Goal: Use online tool/utility

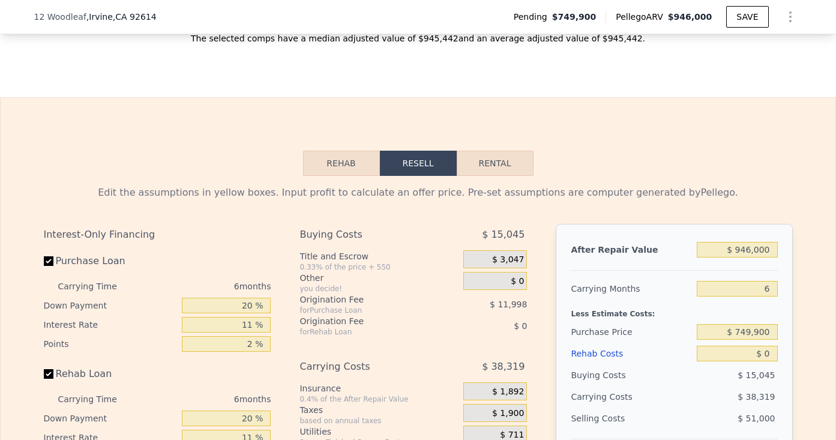
scroll to position [1680, 0]
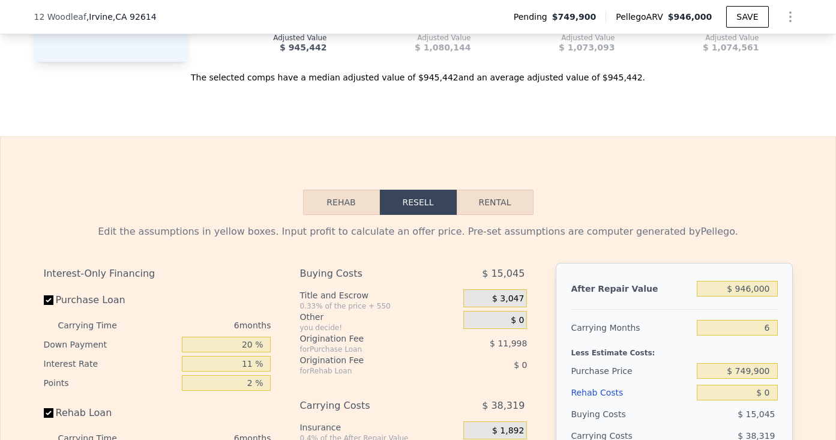
click at [754, 299] on div at bounding box center [674, 304] width 206 height 10
click at [754, 293] on input "$ 946,000" at bounding box center [737, 289] width 80 height 16
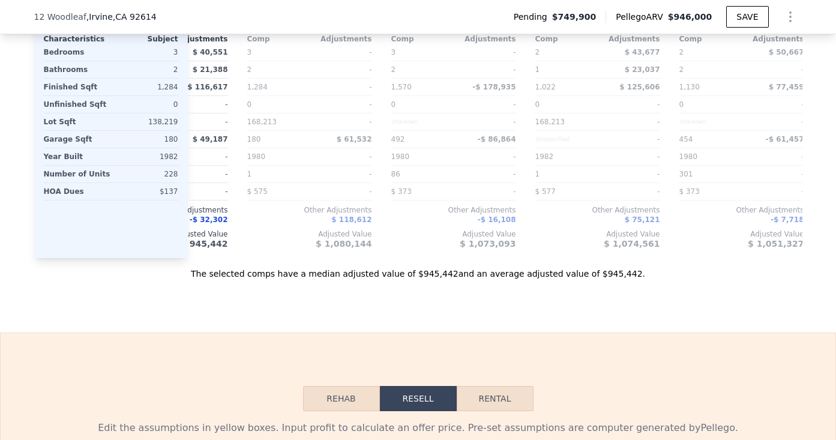
scroll to position [1698, 0]
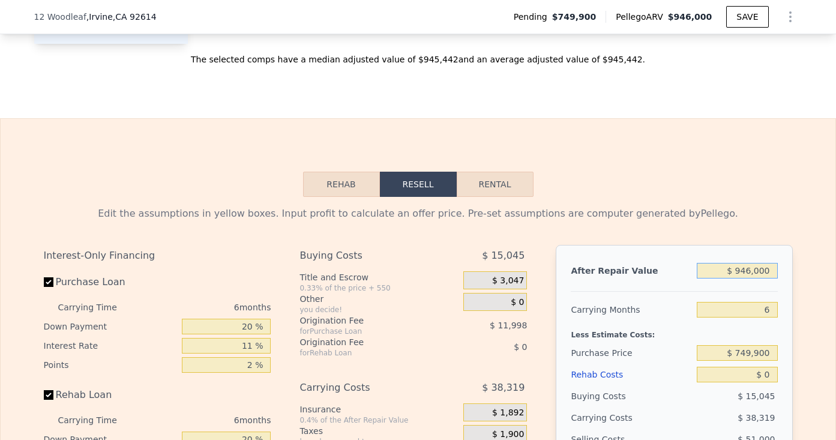
type input "$ 9"
type input "-$ 801,913"
type input "$ 89"
type input "-$ 801,837"
type input "$ 895"
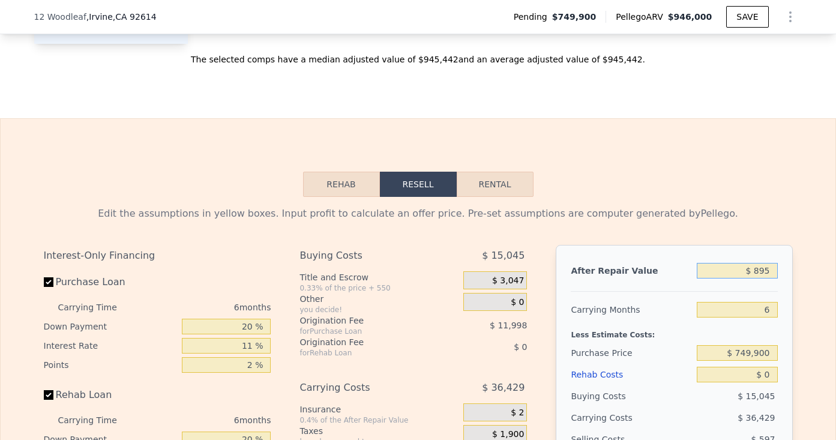
type input "-$ 801,076"
type input "$ 8,950"
type input "-$ 793,468"
type input "$ 89,500"
type input "-$ 717,375"
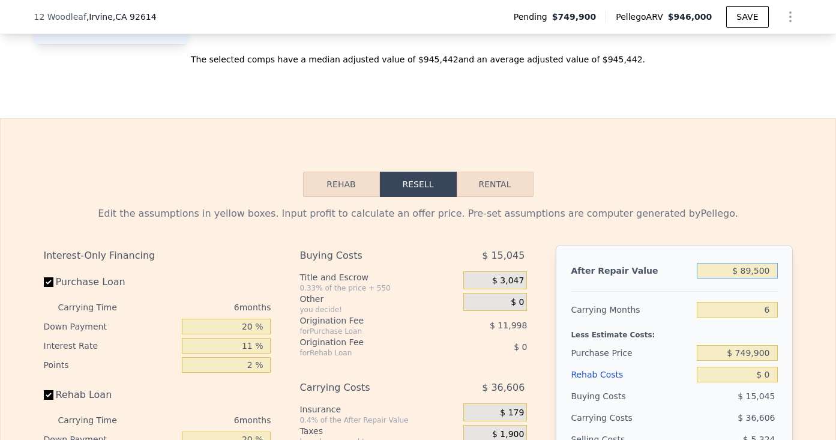
type input "$ 895,000"
type input "$ 43,558"
type input "$ 895,000"
click at [250, 347] on input "11 %" at bounding box center [226, 346] width 89 height 16
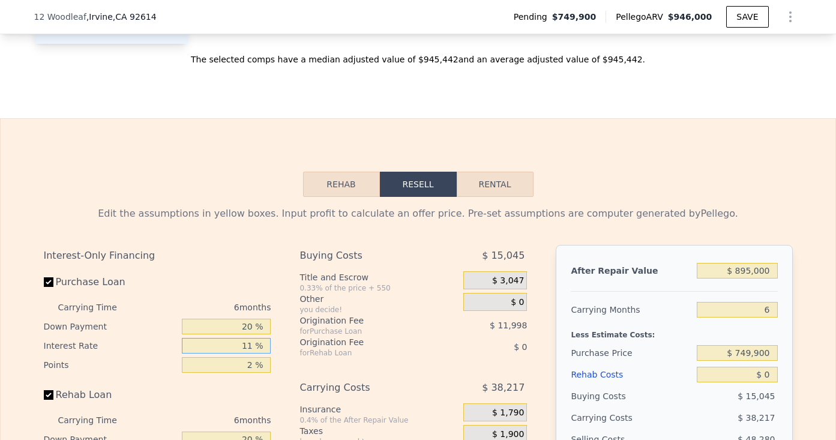
type input "8 %"
type input "$ 52,558"
type input "8.9 %"
type input "$ 49,858"
type input "8.99 %"
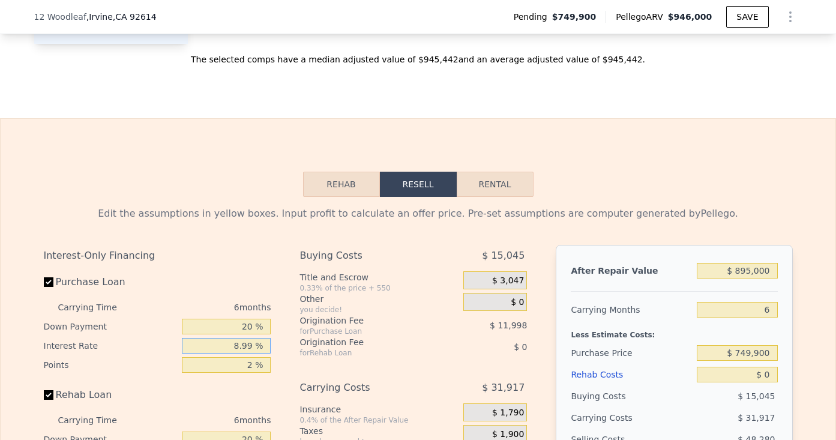
type input "$ 49,588"
type input "8.99 %"
click at [254, 367] on input "2 %" at bounding box center [226, 365] width 89 height 16
type input "$ 946,000"
type input "$ 91,736"
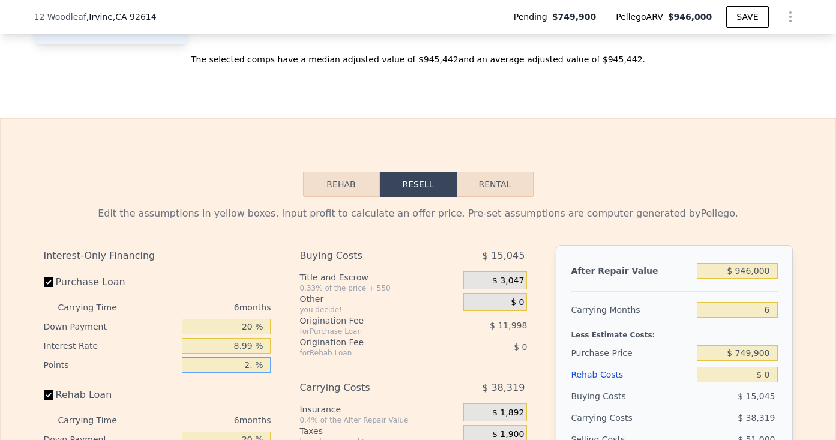
type input "2.5 %"
type input "$ 88,736"
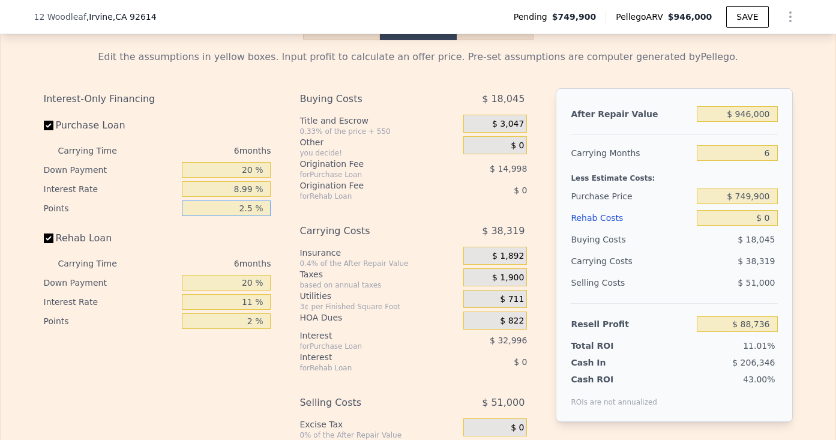
scroll to position [1856, 0]
type input "2.5 %"
click at [382, 360] on div "Interest" at bounding box center [366, 356] width 134 height 12
click at [247, 279] on input "20 %" at bounding box center [226, 282] width 89 height 16
type input "2 %"
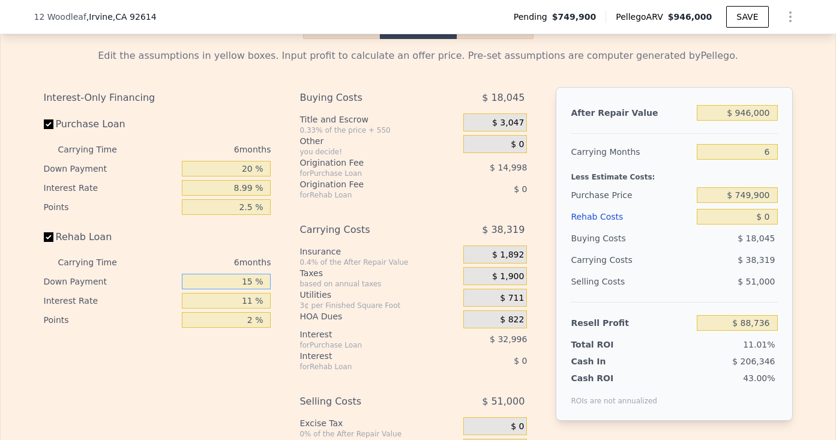
type input "15 %"
click at [252, 235] on div "Rehab Loan" at bounding box center [157, 239] width 227 height 26
click at [254, 301] on input "11 %" at bounding box center [226, 301] width 89 height 16
click at [253, 164] on input "20 %" at bounding box center [226, 169] width 89 height 16
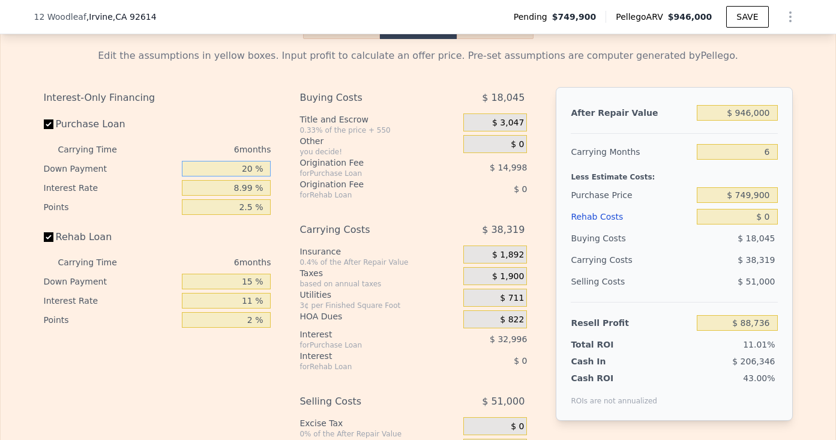
type input "205 %"
type input "$ 199,721"
type input "20 %"
type input "$ 88,736"
type input "2 %"
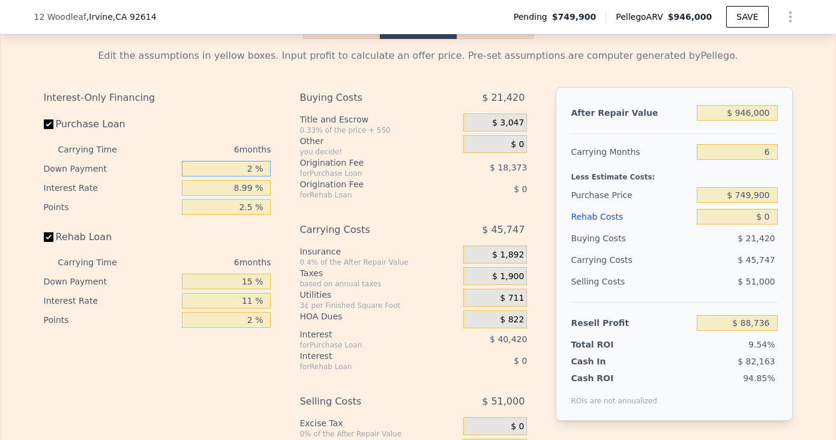
type input "$ 77,933"
type input "1 %"
type input "$ 77,338"
type input "15 %"
type input "$ 85,735"
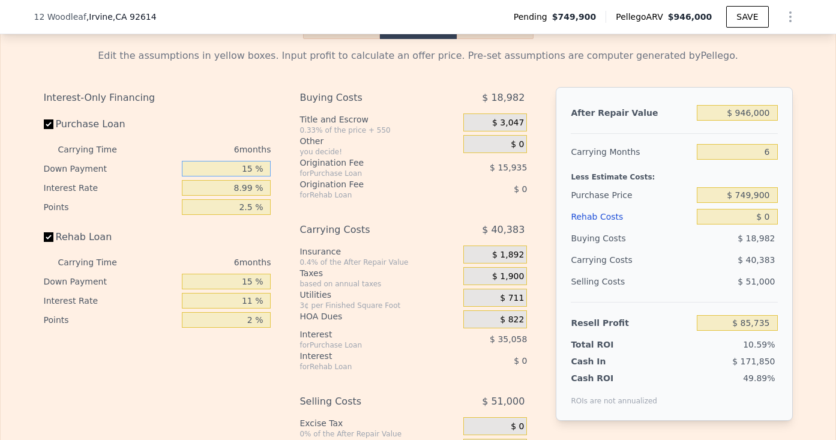
type input "15 %"
click at [248, 277] on input "15 %" at bounding box center [226, 282] width 89 height 16
type input "$ 91,736"
type input "0 %"
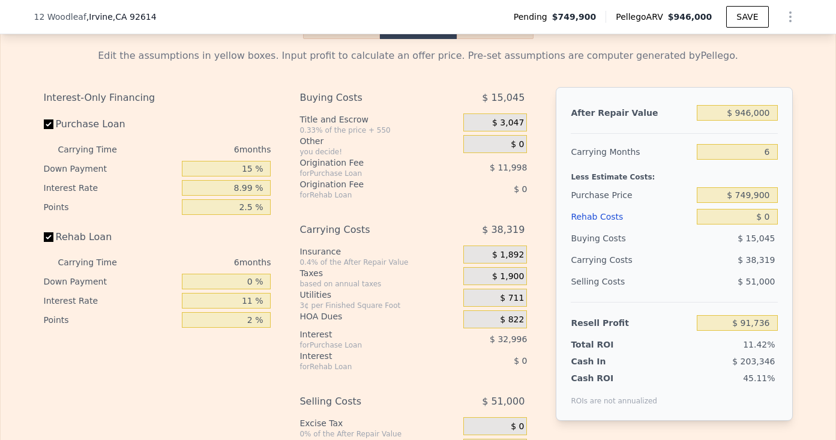
click at [289, 260] on div "Interest-Only Financing Purchase Loan Carrying Time 6 months Down Payment 15 % …" at bounding box center [418, 295] width 749 height 416
click at [756, 223] on input "$ 0" at bounding box center [737, 217] width 80 height 16
type input "$ 50"
type input "$ 91,685"
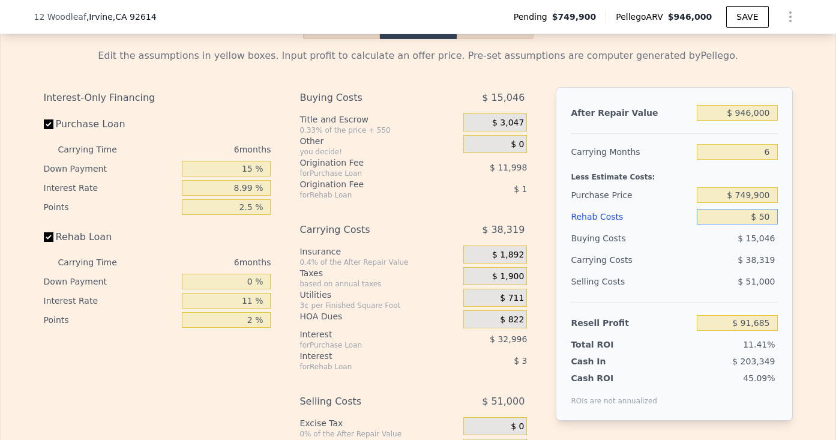
type input "$ 500"
type input "$ 91,196"
type input "$ 5,000"
type input "$ 86,360"
type input "$ 50,000"
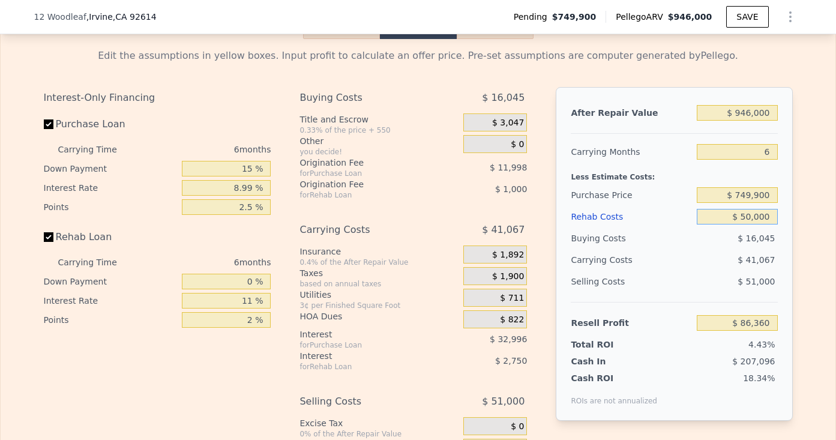
type input "$ 37,988"
type input "$ 50,000"
click at [676, 262] on div "$ 41,067" at bounding box center [714, 260] width 127 height 22
click at [750, 111] on input "$ 946,000" at bounding box center [737, 113] width 80 height 16
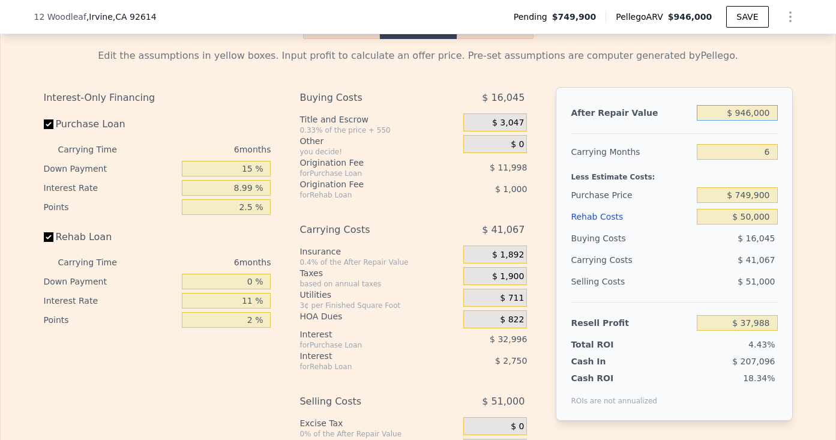
click at [750, 111] on input "$ 946,000" at bounding box center [737, 113] width 80 height 16
type input "$ 9"
type input "-$ 855,661"
type input "$ 89"
type input "-$ 855,585"
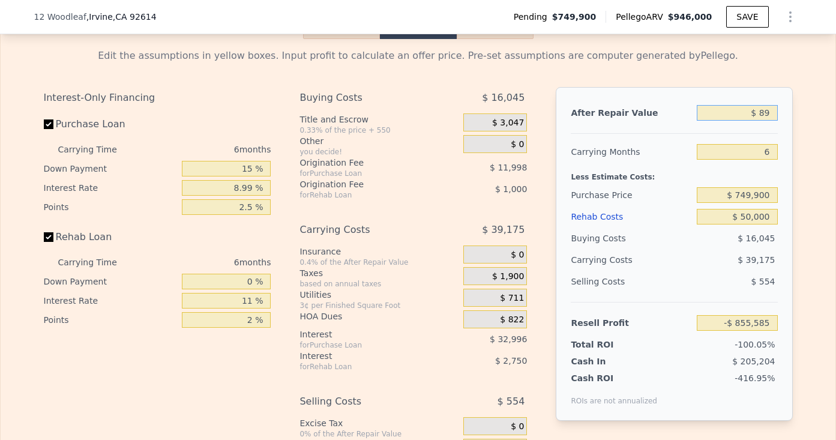
type input "$ 895"
type input "-$ 854,824"
type input "$ 8,950"
type input "-$ 847,216"
type input "$ 89,500"
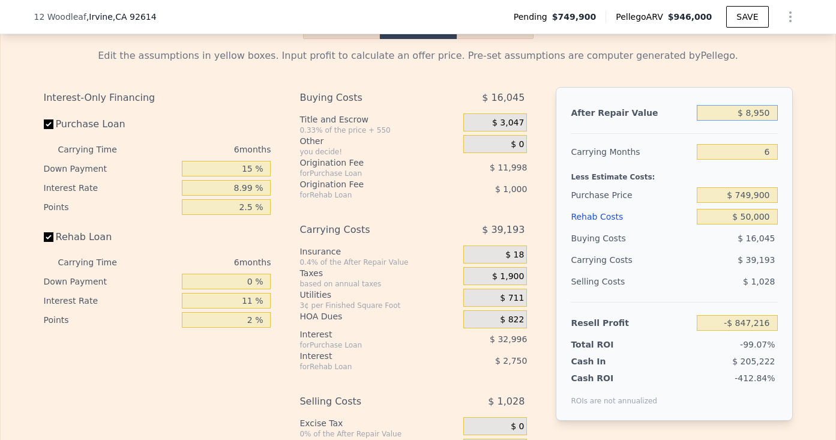
type input "-$ 771,123"
type input "$ 895,000"
type input "-$ 10,190"
type input "$ 895,000"
click at [753, 196] on input "$ 749,900" at bounding box center [737, 195] width 80 height 16
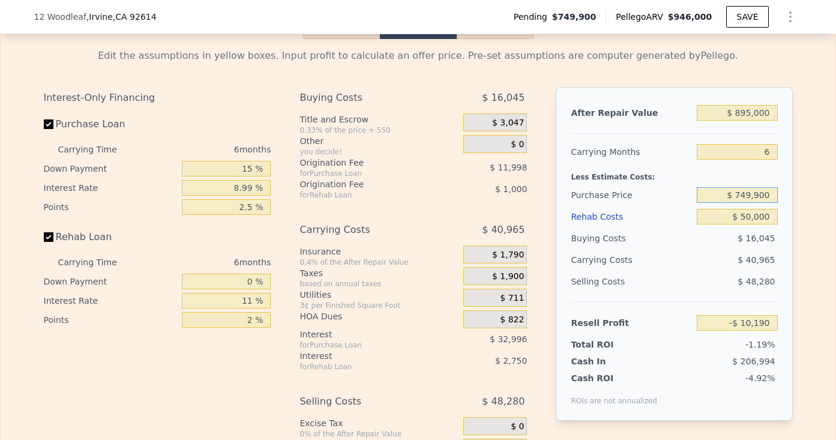
click at [753, 196] on input "$ 749,900" at bounding box center [737, 195] width 80 height 16
type input "$ 720,000"
type input "$ 21,601"
click at [549, 165] on div "Interest-Only Financing Purchase Loan Carrying Time 6 months Down Payment 15 % …" at bounding box center [418, 295] width 749 height 416
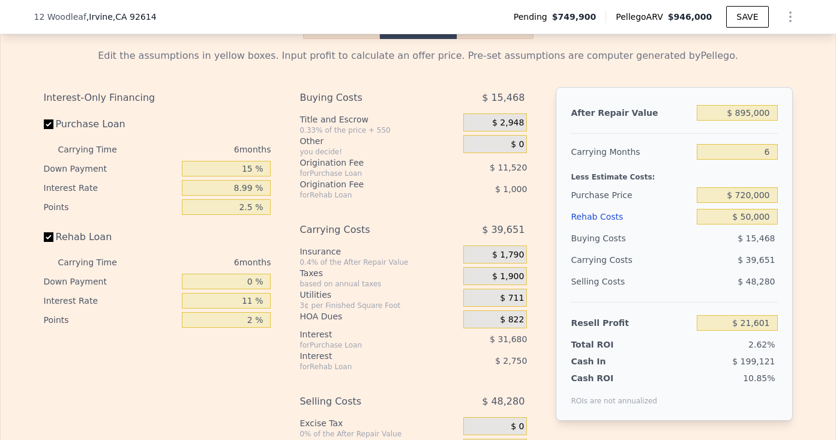
click at [504, 125] on span "$ 2,948" at bounding box center [508, 123] width 32 height 11
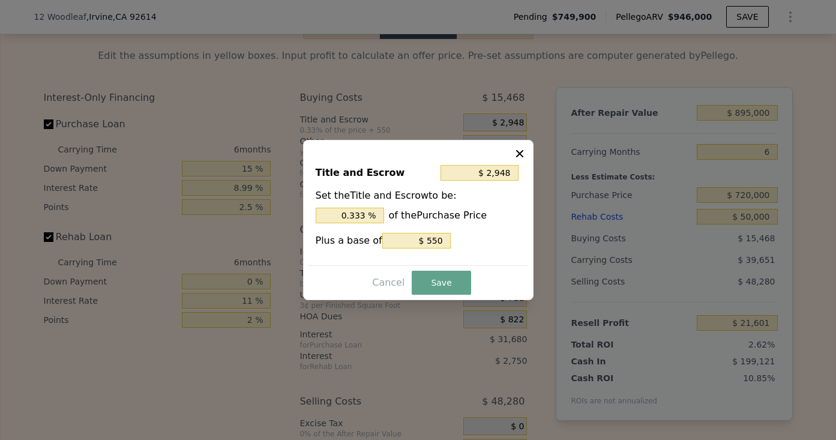
click at [525, 142] on div "Title and Escrow $ 2,948 Set the Title and Escrow to be: 0.333 % of the Purchas…" at bounding box center [418, 220] width 230 height 160
click at [522, 150] on icon at bounding box center [519, 153] width 7 height 7
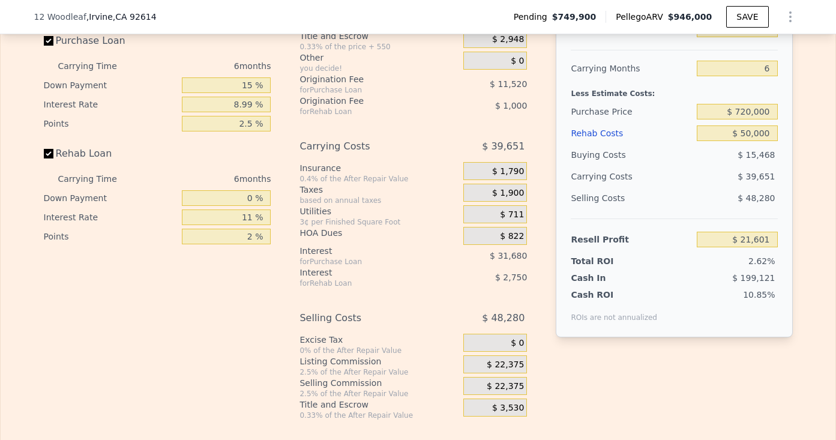
scroll to position [1950, 0]
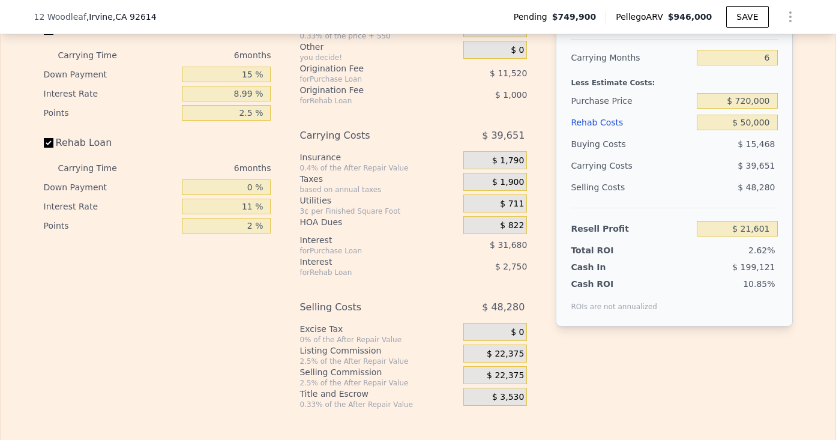
click at [488, 347] on div "$ 22,375" at bounding box center [495, 353] width 64 height 18
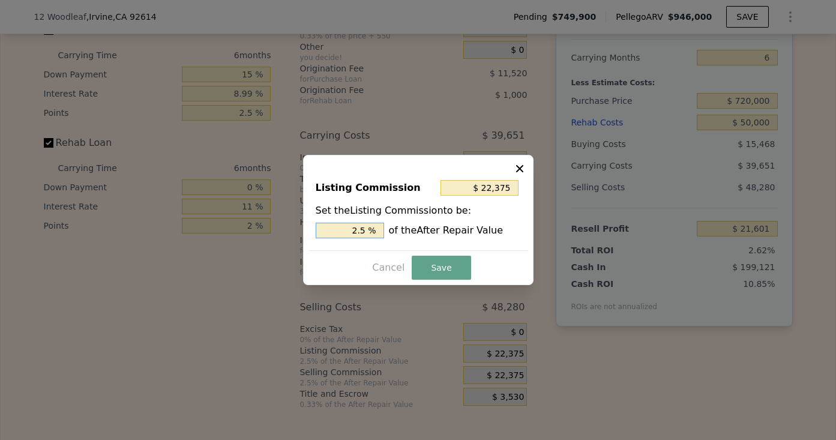
click at [363, 227] on input "2.5 %" at bounding box center [350, 231] width 68 height 16
type input "$ 0"
type input "0 %"
click at [418, 271] on button "Save" at bounding box center [441, 268] width 59 height 24
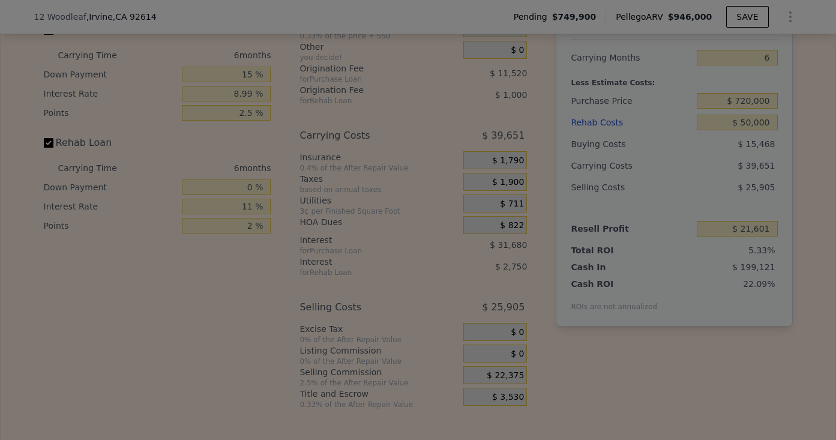
type input "$ 43,976"
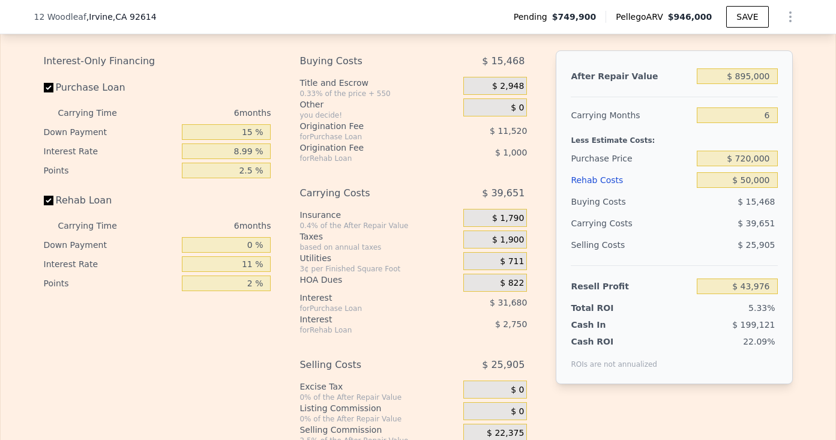
scroll to position [1893, 0]
click at [244, 167] on input "2.5 %" at bounding box center [226, 170] width 89 height 16
click at [253, 167] on input "2.5 %" at bounding box center [226, 170] width 89 height 16
click at [235, 247] on input "0 %" at bounding box center [226, 244] width 89 height 16
click at [256, 165] on input "2.0 %" at bounding box center [226, 170] width 89 height 16
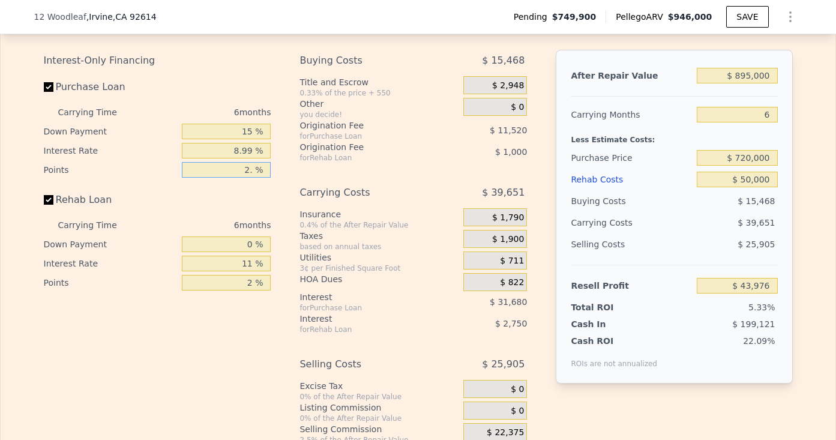
type input "2 %"
type input "1 %"
type input "$ 49,736"
type input "1.5 %"
type input "$ 46,856"
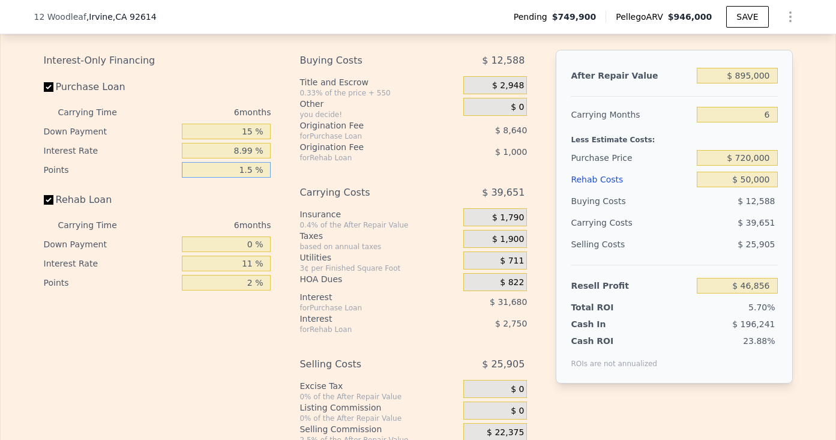
type input "1.5 %"
click at [191, 223] on div "6 months" at bounding box center [206, 224] width 130 height 19
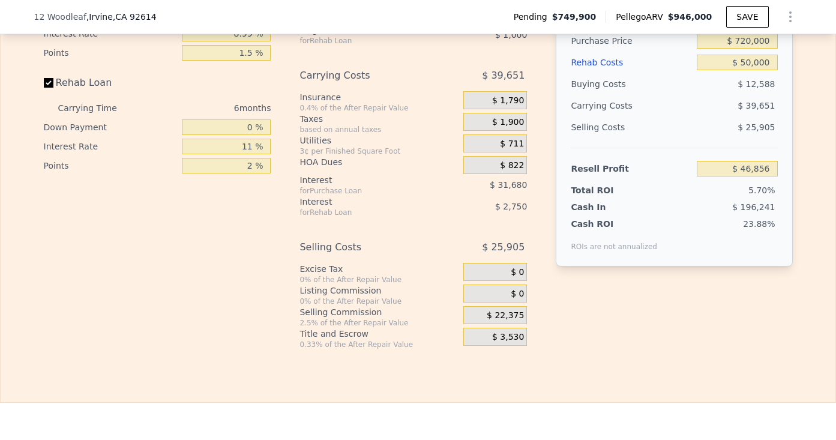
scroll to position [2011, 0]
click at [494, 316] on span "$ 22,375" at bounding box center [505, 314] width 37 height 11
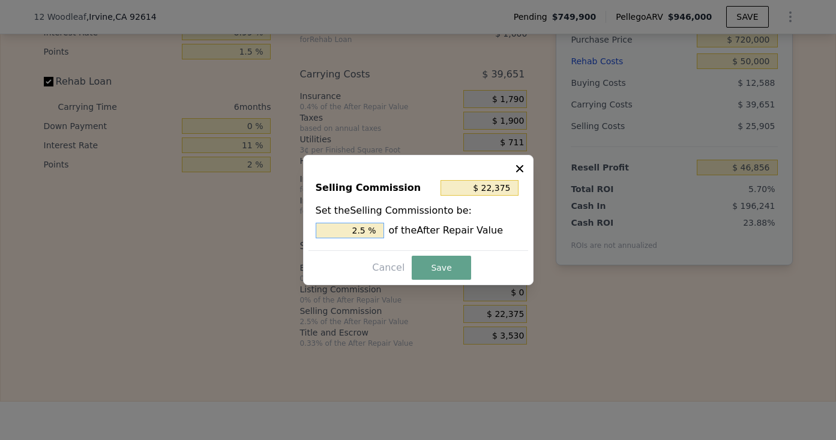
click at [373, 230] on input "2.5 %" at bounding box center [350, 231] width 68 height 16
type input "$ 17,900"
type input "2.0 %"
click at [449, 271] on button "Save" at bounding box center [441, 268] width 59 height 24
type input "$ 51,331"
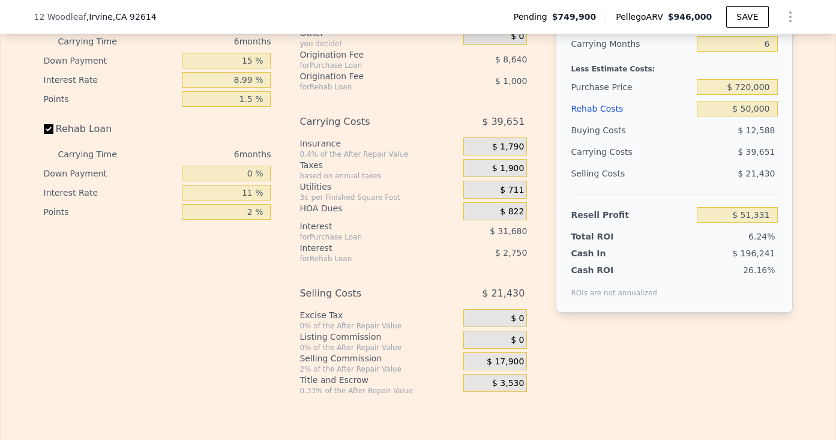
scroll to position [1967, 0]
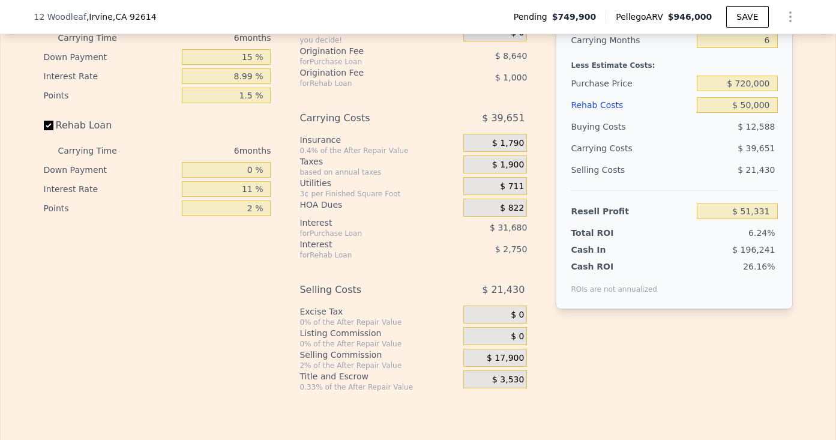
click at [494, 217] on div "$ 31,680" at bounding box center [482, 228] width 89 height 22
click at [496, 206] on div "$ 822" at bounding box center [495, 208] width 64 height 18
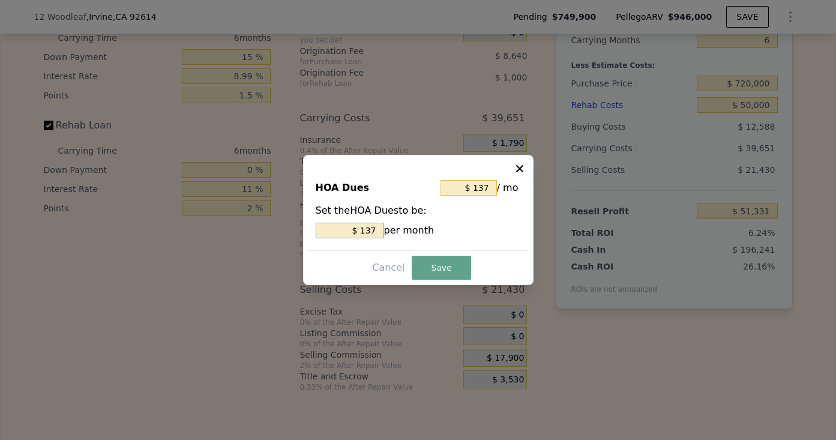
click at [354, 235] on input "$ 137" at bounding box center [350, 231] width 68 height 16
type input "$ 7"
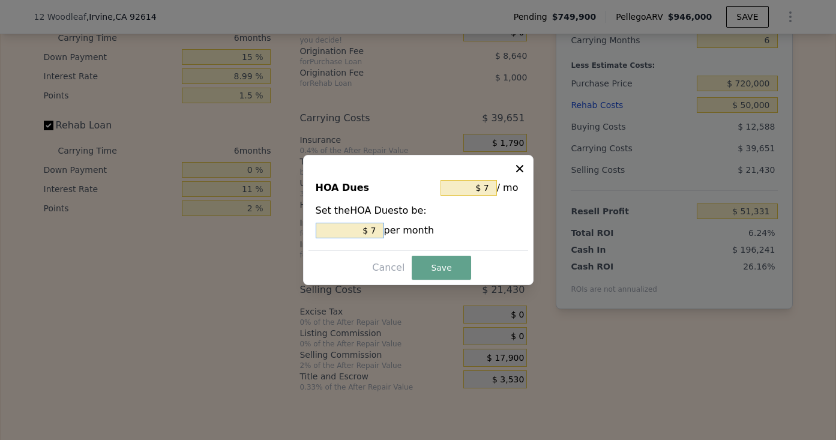
type input "$ 75"
type input "$ 750"
click at [422, 281] on div "HOA Dues $ 750 / mo Set the HOA Dues to be: $ 750 per month Cancel Save" at bounding box center [418, 220] width 230 height 130
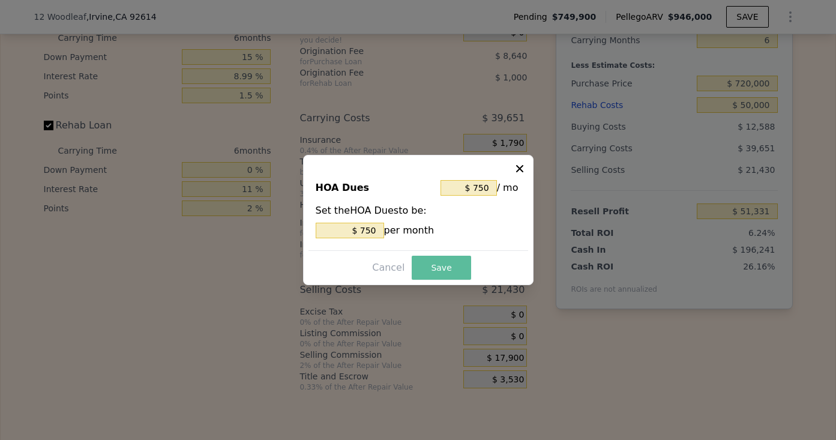
click at [424, 268] on button "Save" at bounding box center [441, 268] width 59 height 24
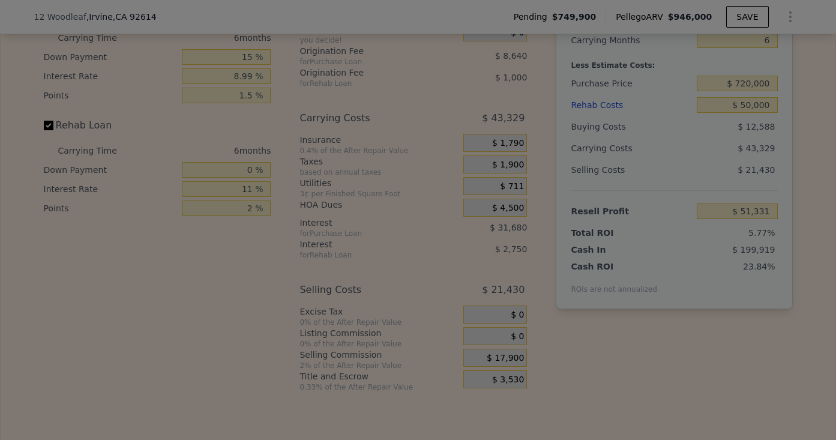
type input "$ 47,653"
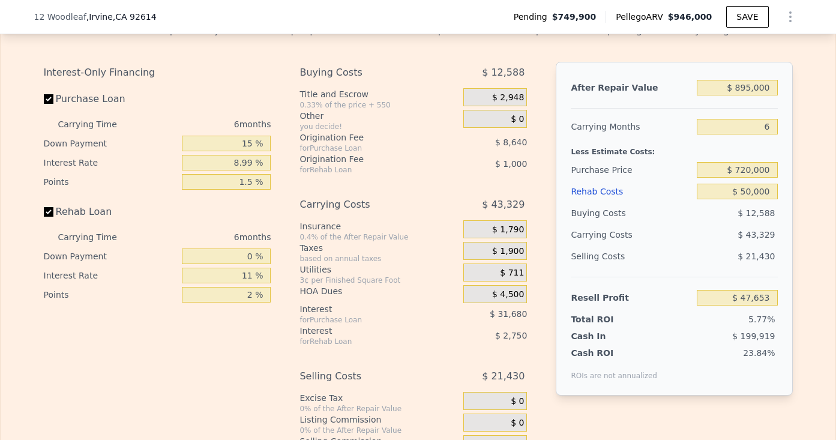
scroll to position [1878, 0]
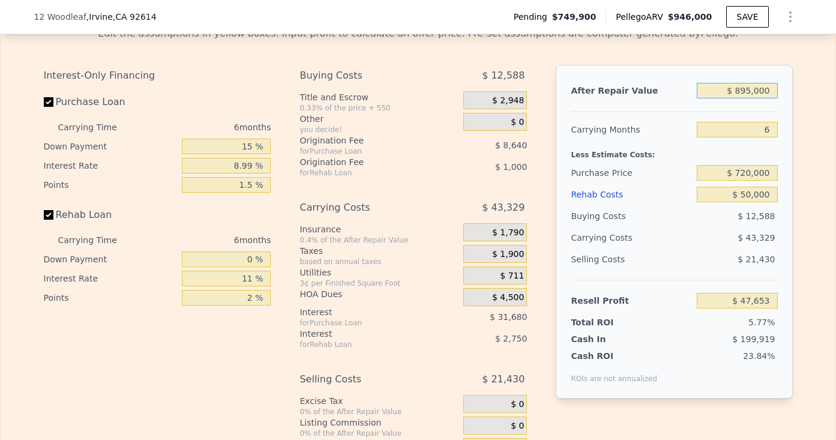
click at [762, 86] on input "$ 895,000" at bounding box center [737, 91] width 80 height 16
type input "$ 90"
type input "-$ 824,589"
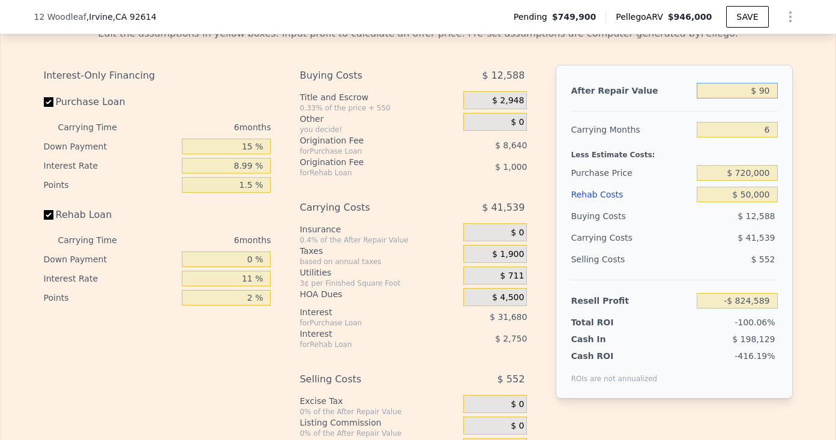
type input "$ 900"
type input "-$ 823,800"
type input "$ 9,000"
type input "-$ 815,905"
type input "$ 90,000"
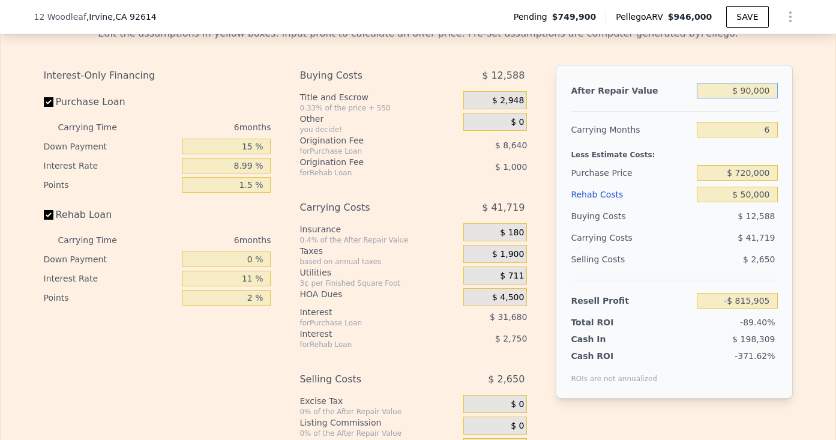
type input "-$ 736,957"
type input "$ 900,000"
type input "$ 52,526"
type input "$ 900,000"
click at [703, 55] on div "Edit the assumptions in yellow boxes. Input profit to calculate an offer price.…" at bounding box center [418, 253] width 749 height 455
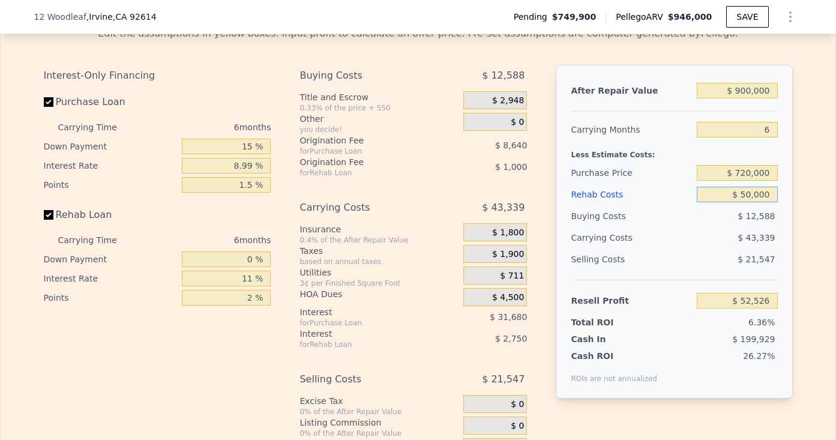
click at [752, 187] on input "$ 50,000" at bounding box center [737, 195] width 80 height 16
click at [760, 190] on input "$ 50,000" at bounding box center [737, 195] width 80 height 16
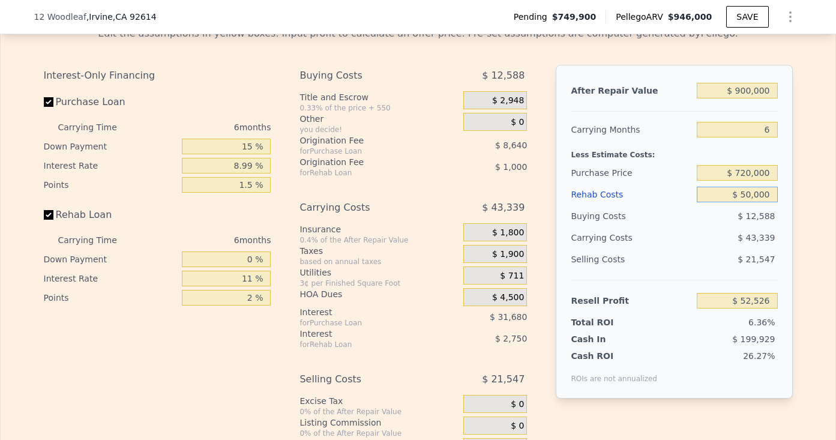
type input "$ 6"
type input "$ 106,268"
type input "$ 60"
type input "$ 106,207"
type input "$ 600"
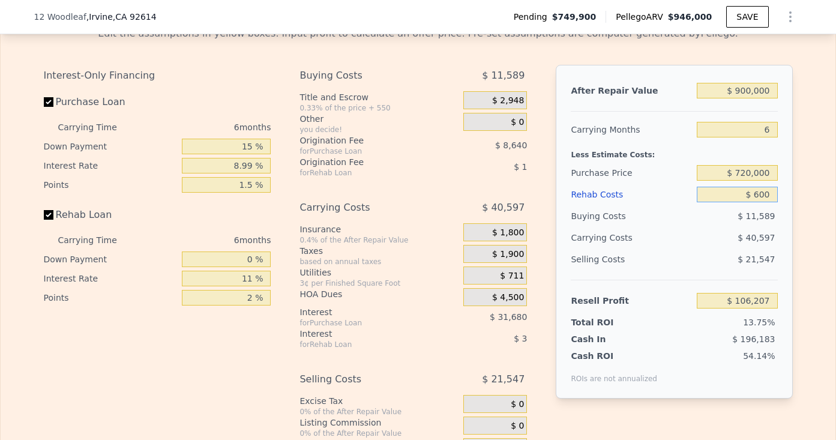
type input "$ 105,626"
type input "$ 6,000"
type input "$ 99,824"
type input "$ 60,000"
type input "$ 41,774"
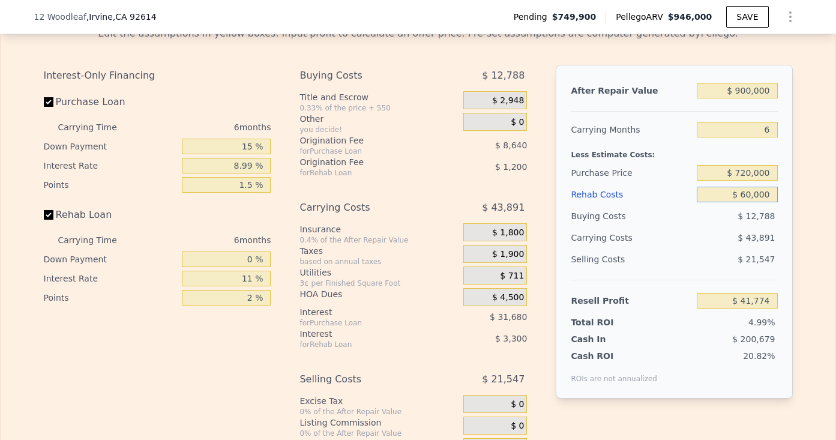
type input "$ 60,000"
click at [558, 197] on div "After Repair Value $ 900,000 Carrying Months 6 Less Estimate Costs: Purchase Pr…" at bounding box center [674, 232] width 236 height 334
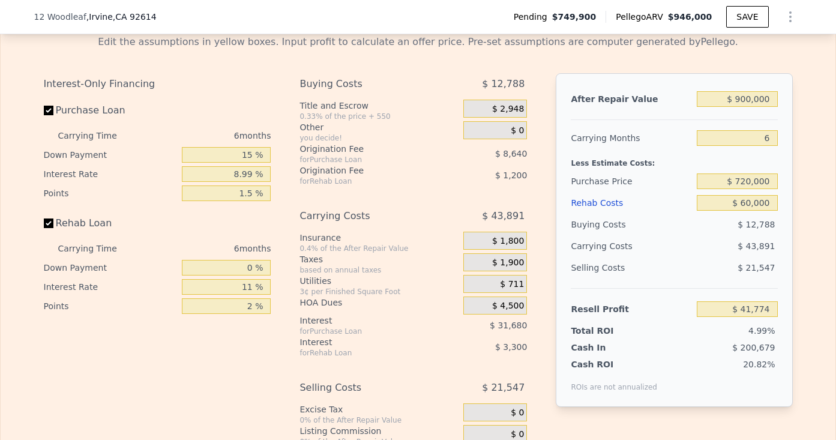
scroll to position [1870, 0]
click at [256, 184] on div "1.5 %" at bounding box center [226, 192] width 89 height 19
click at [256, 190] on input "1.5 %" at bounding box center [226, 193] width 89 height 16
type input "1. %"
type input "$ 44,654"
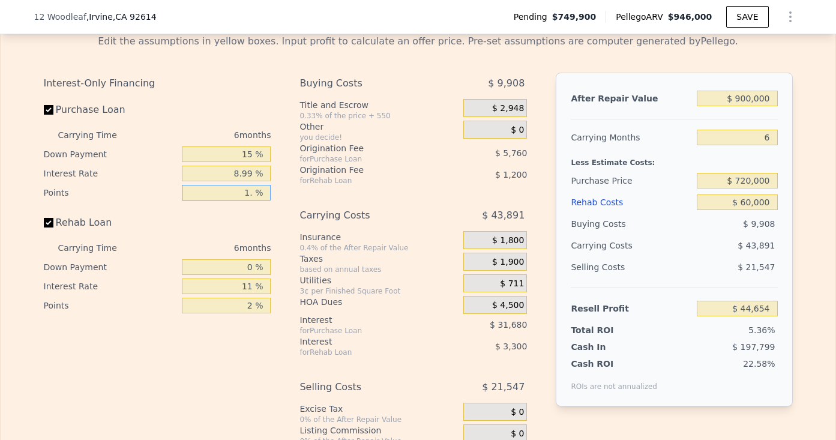
type input "1 %"
type input "2 %"
type input "$ 38,894"
type input "2 %"
click at [283, 152] on div "Interest-Only Financing Purchase Loan Carrying Time 6 months Down Payment 15 % …" at bounding box center [418, 281] width 749 height 416
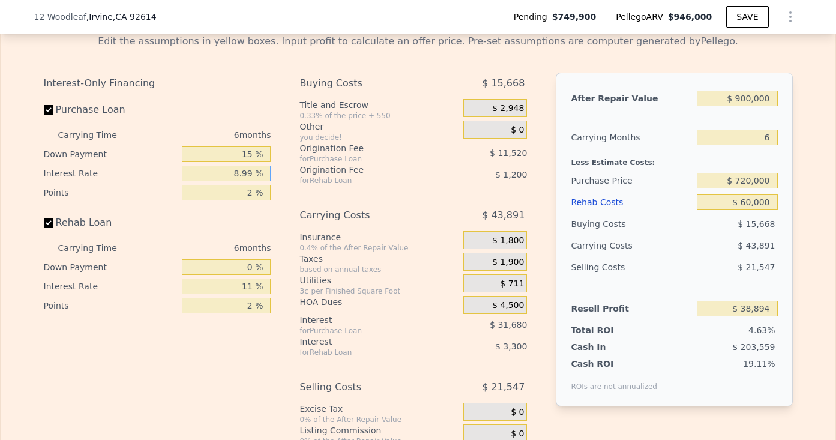
click at [253, 170] on input "8.99 %" at bounding box center [226, 174] width 89 height 16
type input "8.9 %"
type input "$ 44,942"
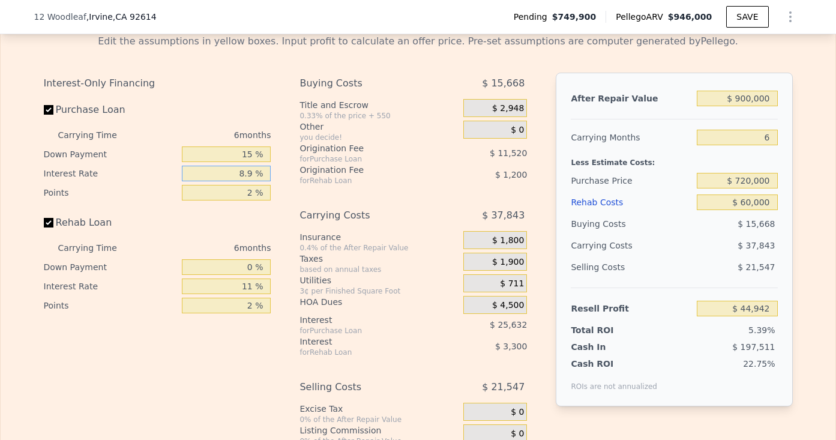
type input "8. %"
type input "$ 47,534"
type input "8 %"
type input "10 %"
type input "$ 41,774"
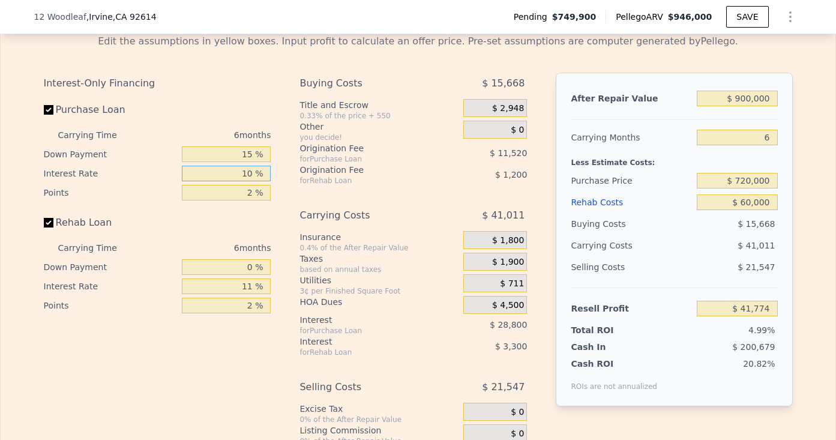
type input "10 %"
click at [308, 138] on div "you decide!" at bounding box center [378, 138] width 159 height 10
click at [250, 150] on input "15 %" at bounding box center [226, 154] width 89 height 16
type input "20 %"
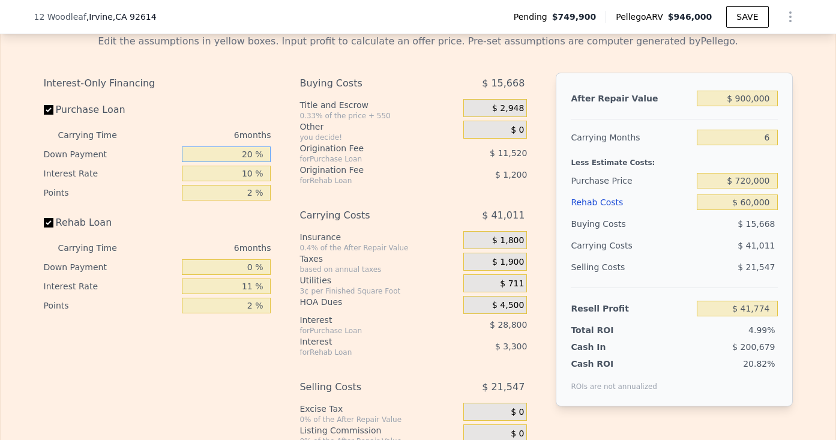
type input "$ 41,774"
type input "20 %"
click at [255, 270] on input "0 %" at bounding box center [226, 267] width 89 height 16
type input "20 %"
type input "$ 42,674"
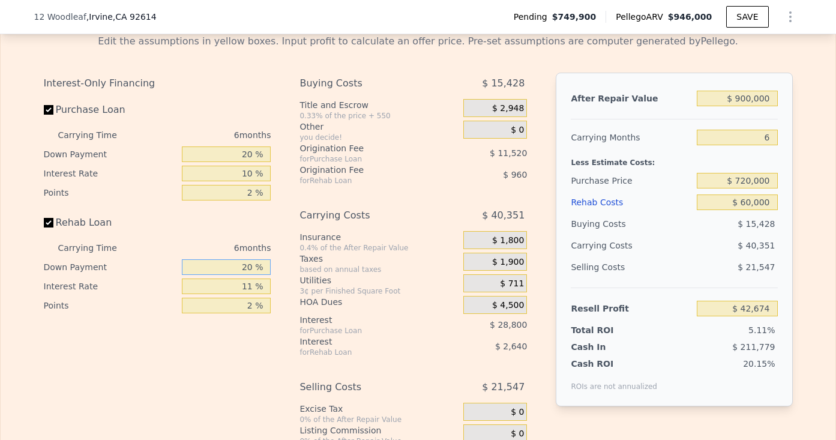
type input "20 %"
click at [292, 221] on div "Interest-Only Financing Purchase Loan Carrying Time 6 months Down Payment 20 % …" at bounding box center [418, 281] width 749 height 416
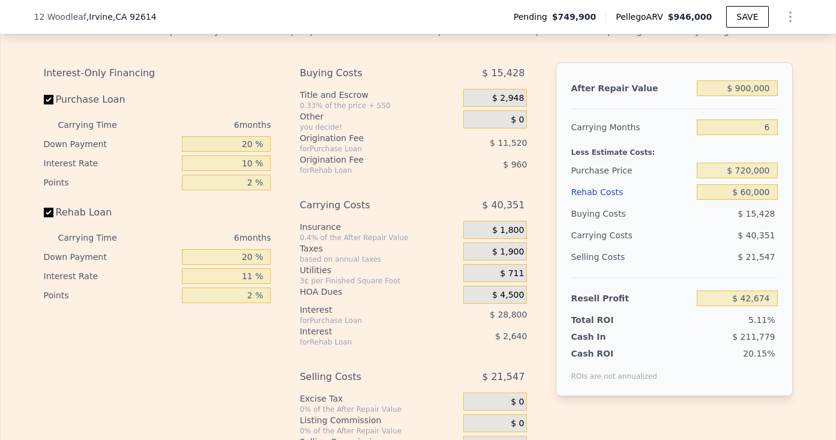
scroll to position [1883, 0]
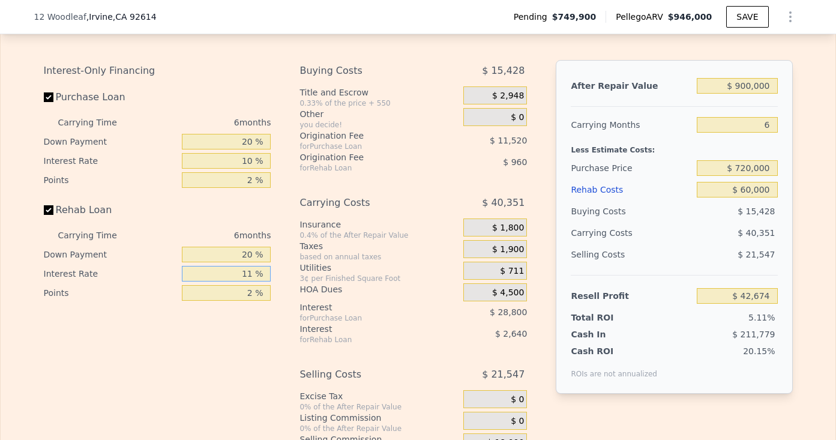
click at [253, 275] on input "11 %" at bounding box center [226, 274] width 89 height 16
type input "1 %"
type input "$ 45,074"
type input "10 %"
type input "$ 42,914"
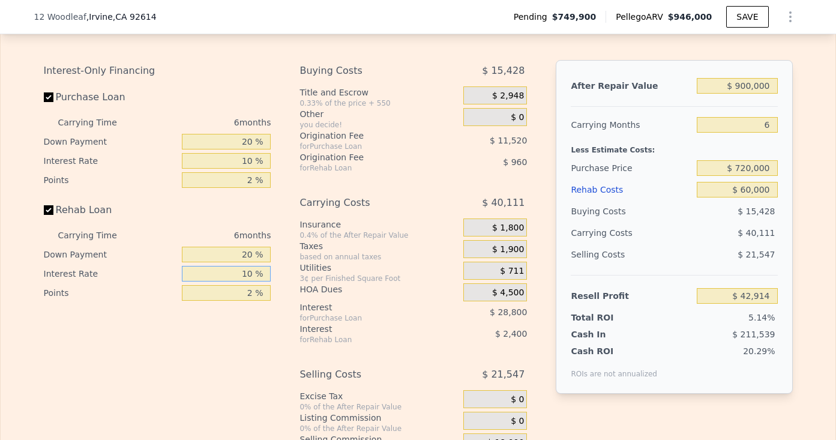
type input "10 %"
click at [321, 257] on div "based on annual taxes" at bounding box center [378, 257] width 159 height 10
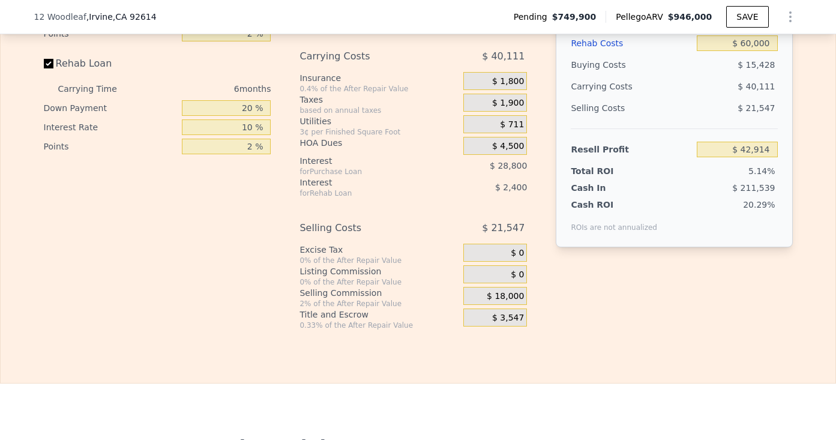
scroll to position [2028, 0]
click at [518, 310] on div "$ 3,547" at bounding box center [495, 319] width 64 height 18
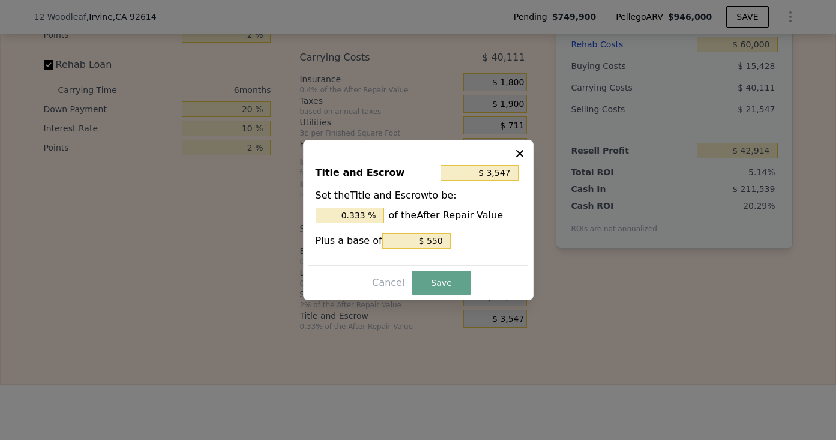
click at [518, 310] on div at bounding box center [418, 220] width 836 height 440
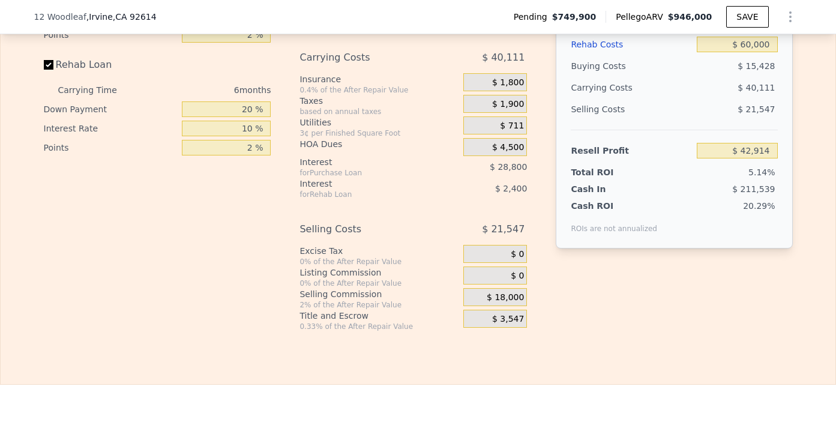
click at [504, 325] on div "$ 3,547" at bounding box center [495, 319] width 64 height 18
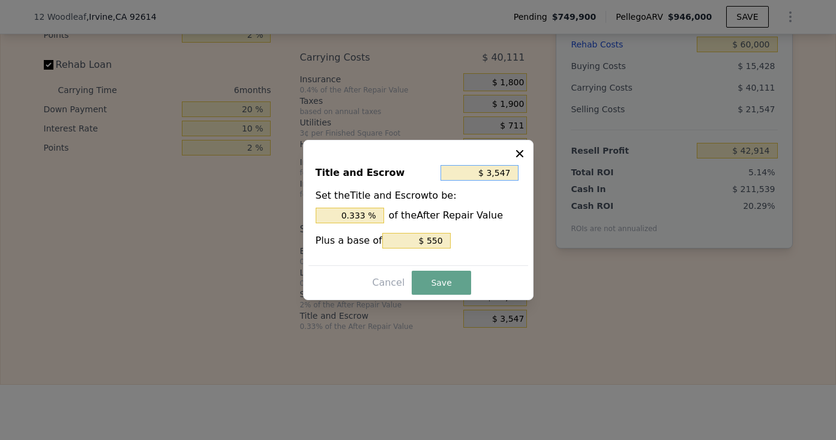
click at [496, 167] on input "$ 3,547" at bounding box center [479, 173] width 78 height 16
type input "$ 2"
type input "0.000 %"
type input "$ 20"
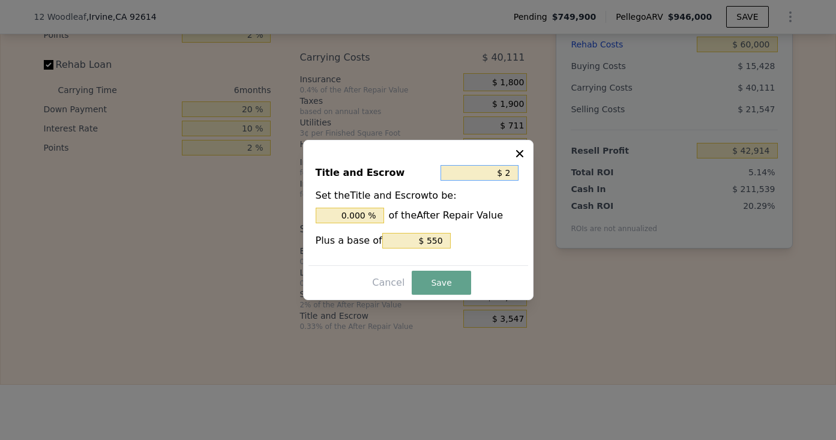
type input "0.002 %"
type input "$ 200"
type input "0.022 %"
type input "$ 2,000"
type input "0.222 %"
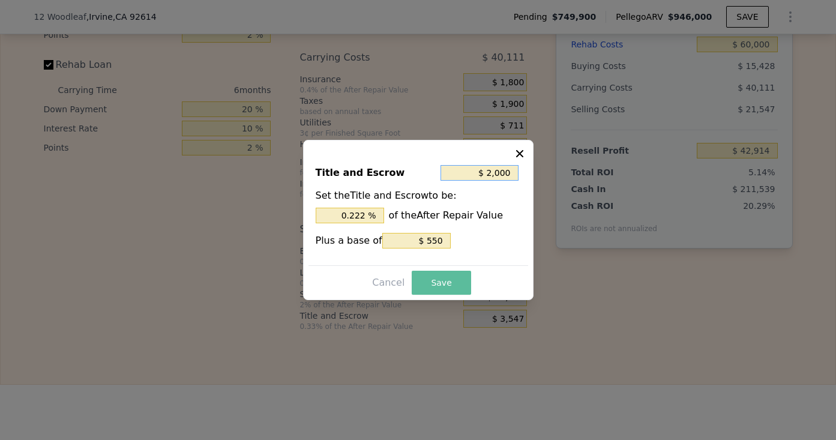
type input "$ 2,000"
click at [450, 285] on button "Save" at bounding box center [441, 283] width 59 height 24
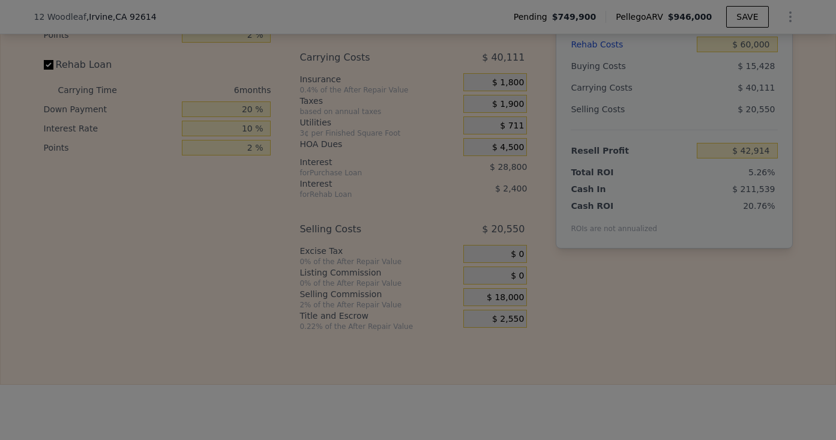
type input "$ 43,911"
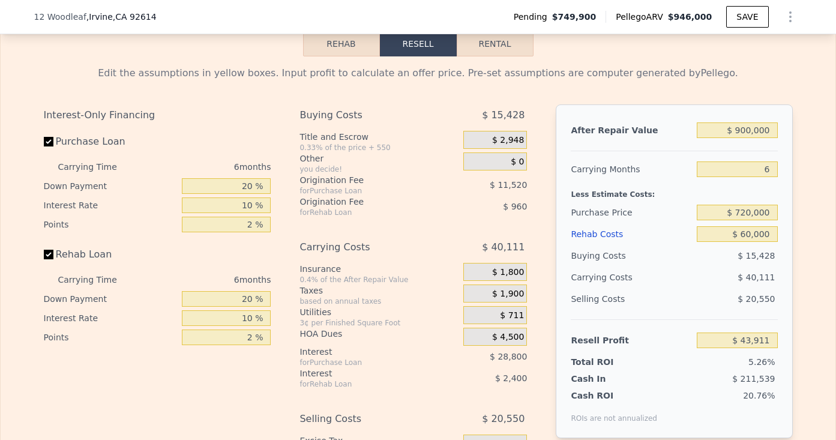
scroll to position [1834, 0]
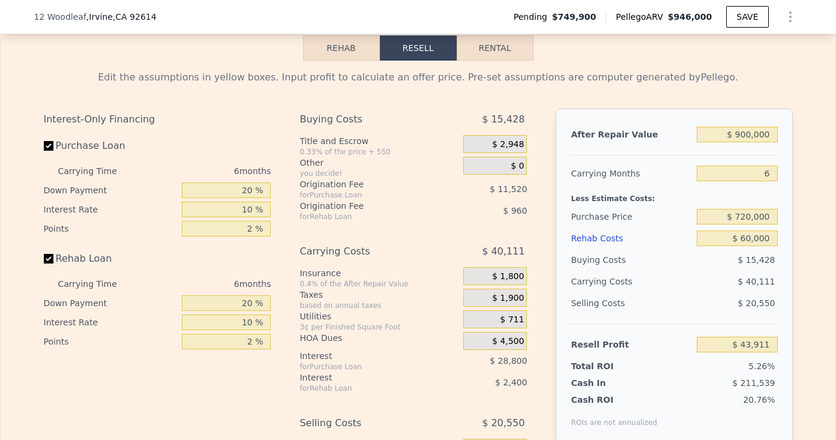
type input "$ 946,000"
type input "$ 0"
type input "$ 91,736"
click at [771, 169] on input "6" at bounding box center [737, 174] width 80 height 16
type input "4"
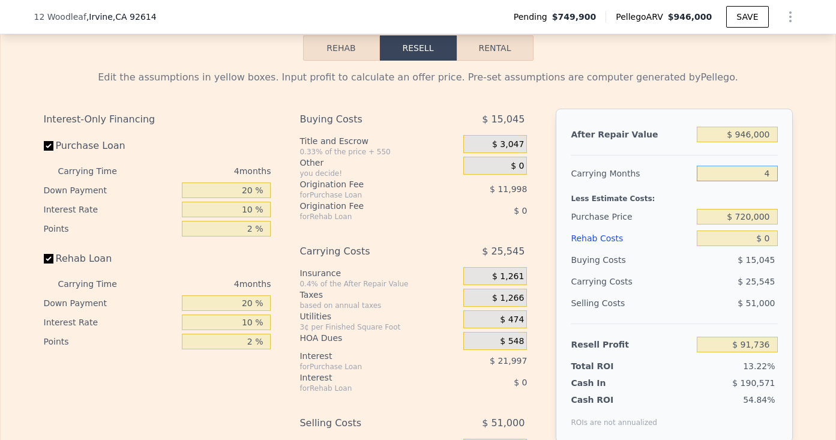
type input "$ 104,510"
type input "6"
type input "$ 91,736"
click at [754, 136] on input "$ 946,000" at bounding box center [737, 135] width 80 height 16
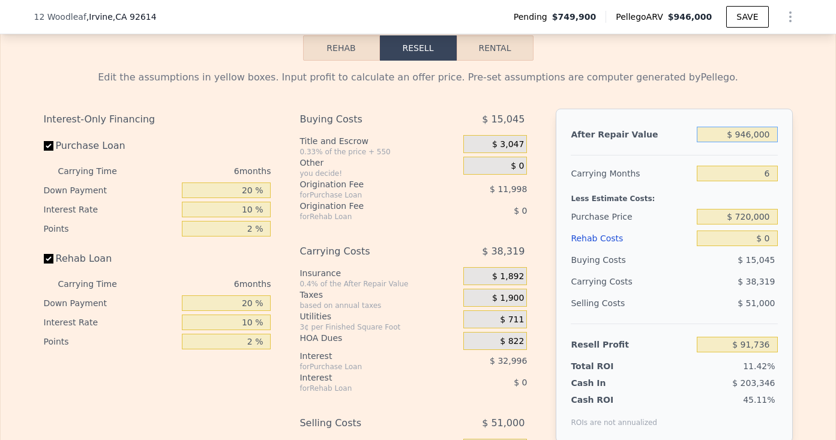
type input "$ 9"
type input "-$ 801,913"
type input "$ 90"
type input "-$ 801,836"
type input "$ 900"
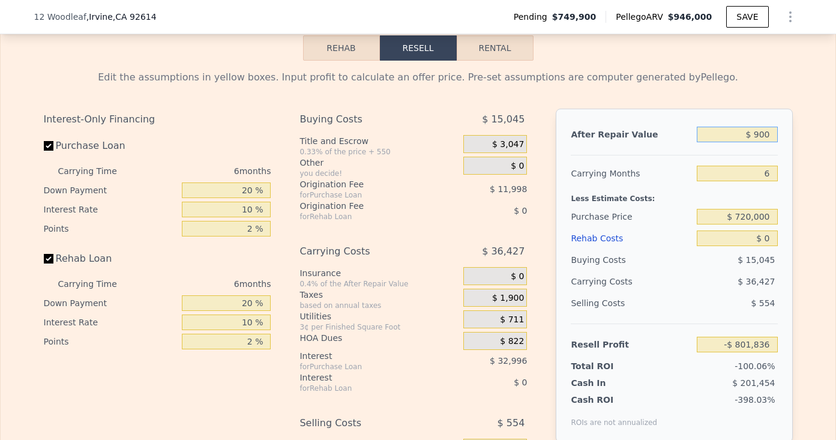
type input "-$ 801,073"
type input "$ 9,000"
type input "-$ 793,420"
type input "$ 90,000"
type input "-$ 716,902"
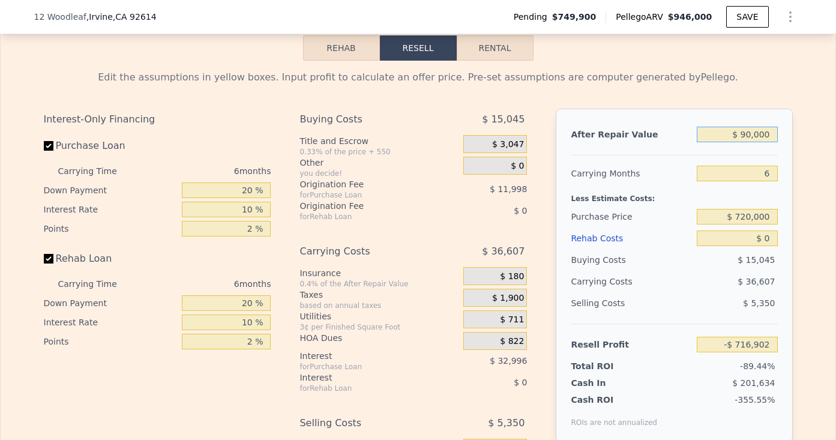
type input "$ 900,000"
type input "$ 48,281"
type input "$ 900,000"
click at [771, 175] on input "6" at bounding box center [737, 174] width 80 height 16
type input "4"
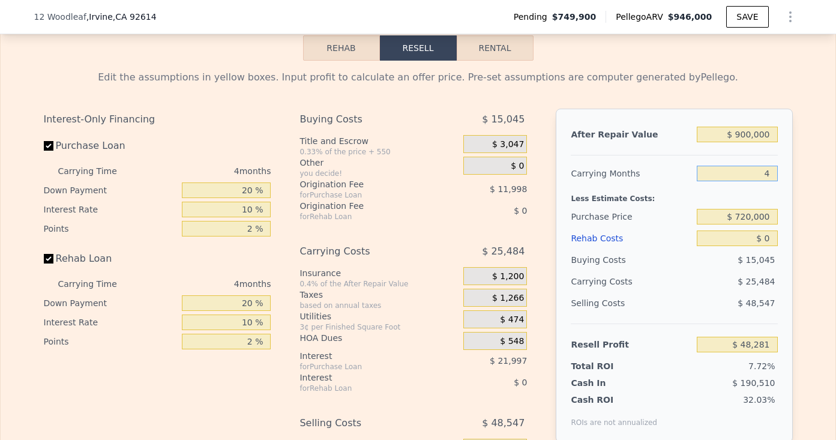
type input "$ 61,024"
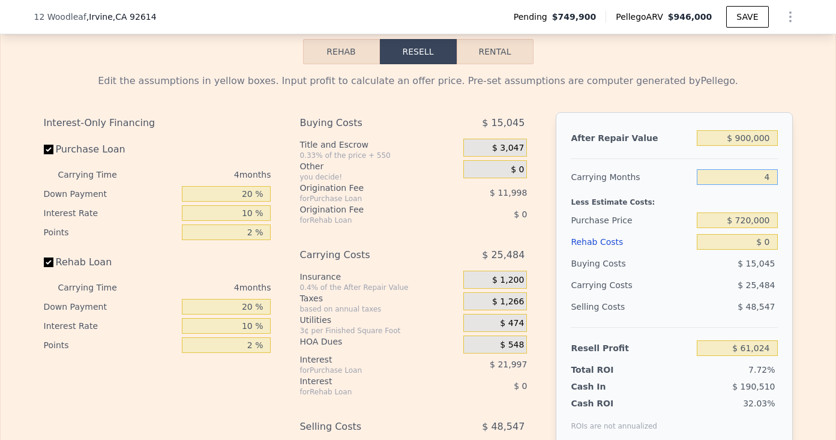
type input "4"
click at [772, 235] on input "$ 0" at bounding box center [737, 242] width 80 height 16
type input "$ 60"
type input "$ 60,963"
type input "$ 600"
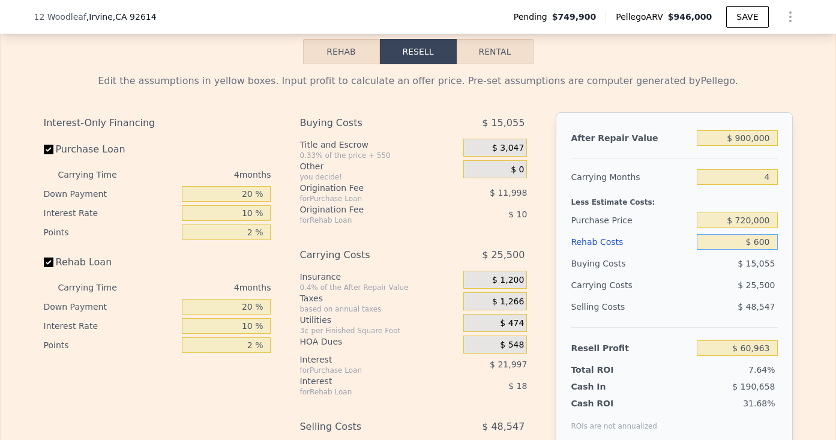
type input "$ 60,398"
type input "$ 6,000"
type input "$ 54,752"
type input "$ 60,000"
type input "-$ 1,696"
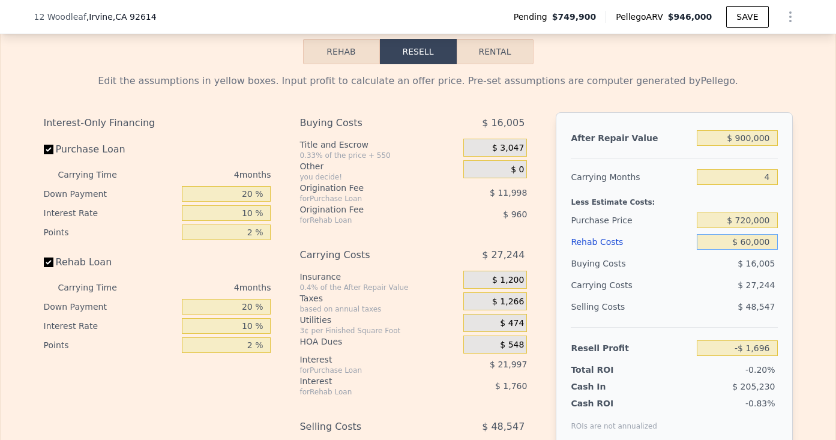
type input "$ 60,000"
click at [529, 256] on div "Buying Costs $ 16,005 Title and Escrow 0.33% of the price + 550 $ 3,047 Other y…" at bounding box center [417, 320] width 237 height 416
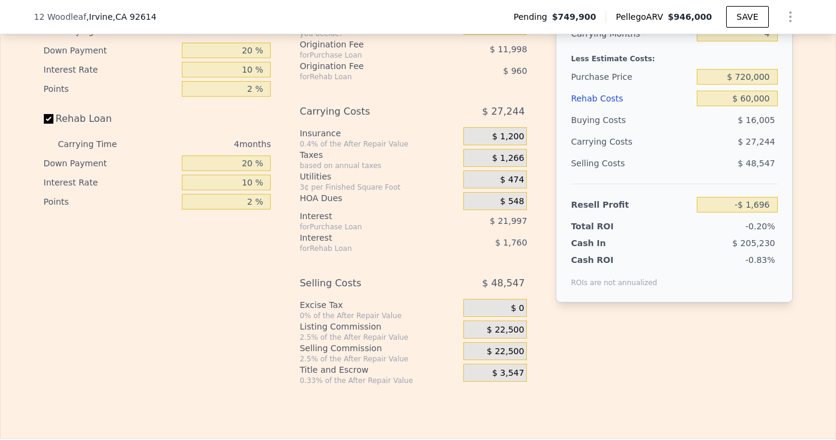
scroll to position [1973, 0]
click at [501, 353] on span "$ 22,500" at bounding box center [505, 352] width 37 height 11
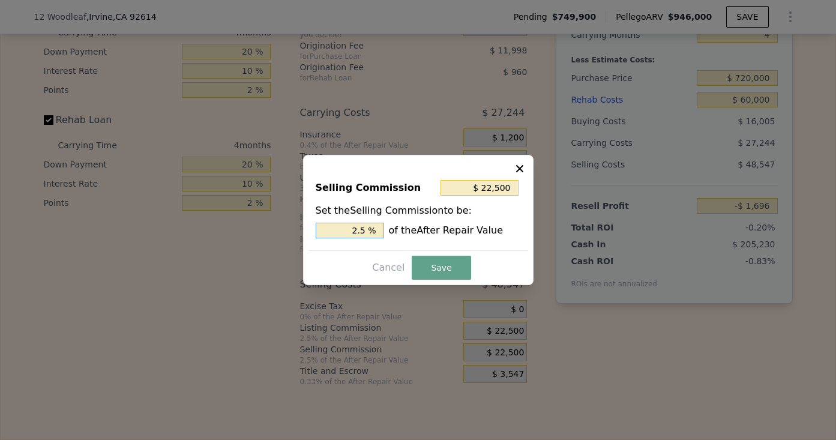
click at [359, 230] on input "2.5 %" at bounding box center [350, 231] width 68 height 16
type input "$ 0"
type input "0 %"
click at [438, 281] on div "Selling Commission $ 0 Set the Selling Commission to be: 0 % of the After Repai…" at bounding box center [418, 220] width 230 height 130
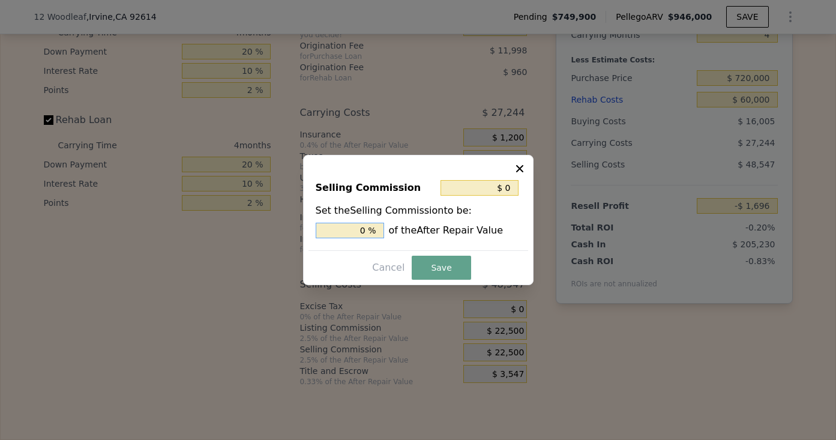
click at [362, 229] on input "0 %" at bounding box center [350, 231] width 68 height 16
click at [364, 228] on input "0 %" at bounding box center [350, 231] width 68 height 16
type input "$ 18,000"
type input "2 %"
click at [416, 263] on button "Save" at bounding box center [441, 268] width 59 height 24
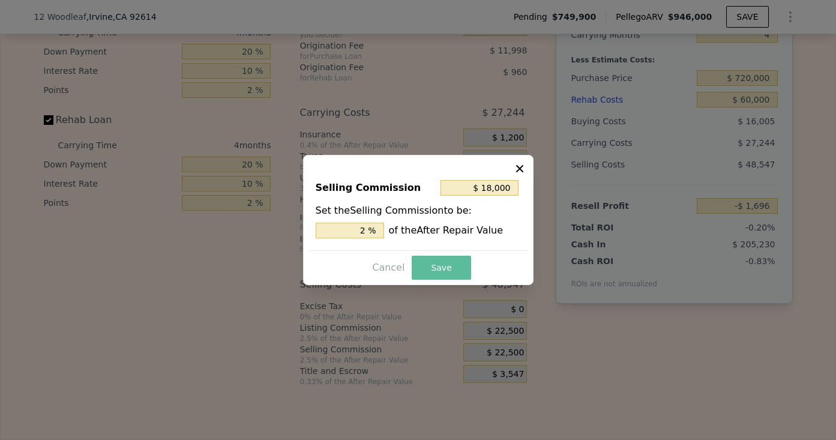
type input "$ 2,804"
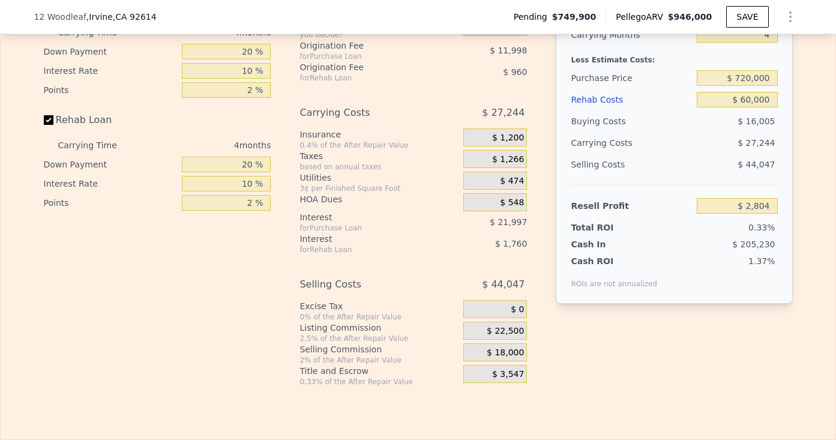
click at [507, 331] on span "$ 22,500" at bounding box center [505, 331] width 37 height 11
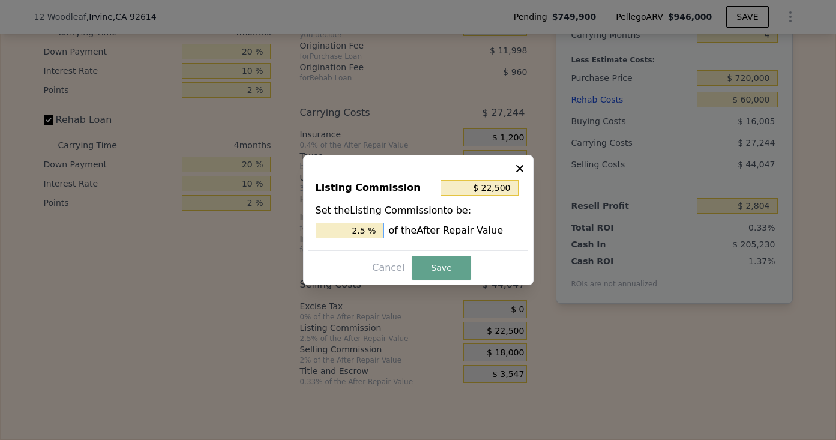
click at [380, 230] on input "2.5 %" at bounding box center [350, 231] width 68 height 16
click at [370, 230] on input "2.5 %" at bounding box center [350, 231] width 68 height 16
type input "2.5 %"
type input "$ 18,000"
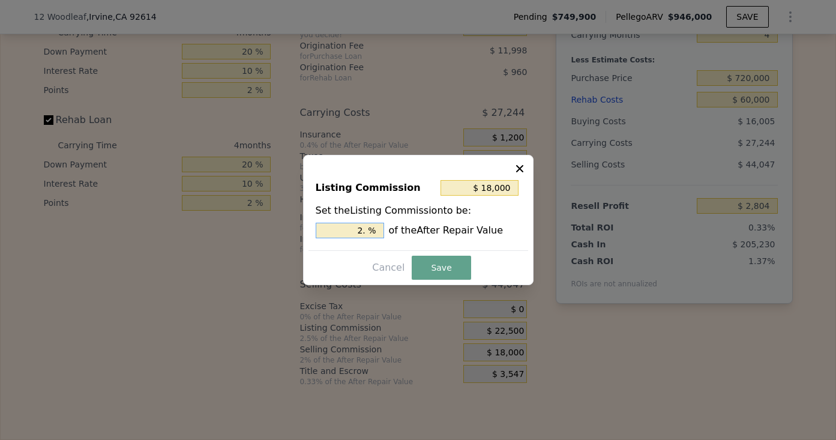
type input "2 %"
type input "$ 0"
type input "0 %"
click at [431, 254] on div "Listing Commission $ 0 Set the Listing Commission to be: 0 % of the After Repai…" at bounding box center [418, 220] width 230 height 130
click at [433, 276] on button "Save" at bounding box center [441, 268] width 59 height 24
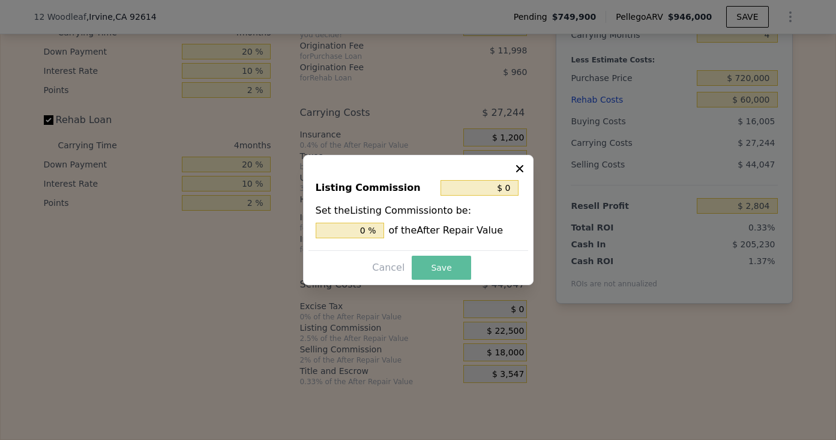
type input "$ 25,304"
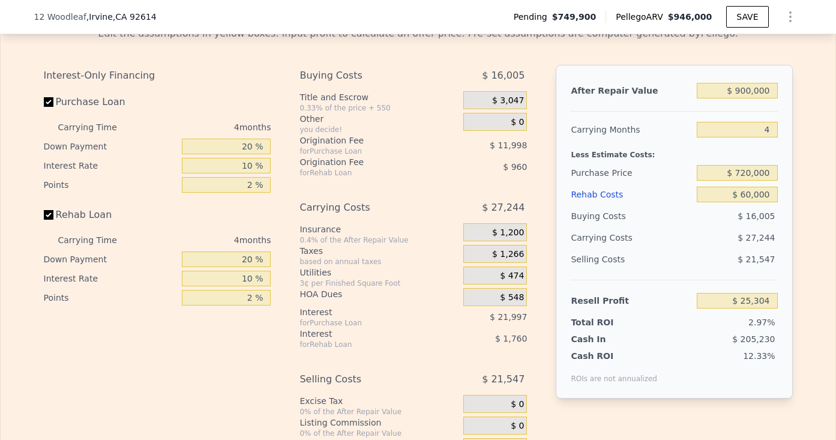
scroll to position [1877, 0]
click at [503, 301] on span "$ 548" at bounding box center [512, 298] width 24 height 11
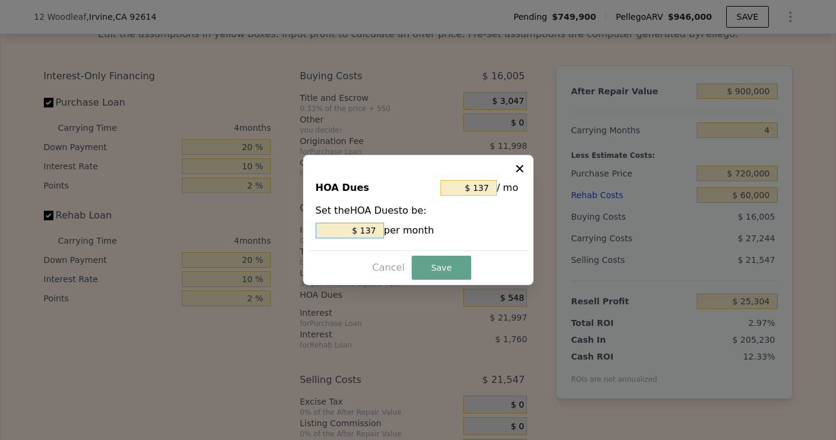
click at [355, 223] on input "$ 137" at bounding box center [350, 231] width 68 height 16
click at [362, 224] on input "$ 137" at bounding box center [350, 231] width 68 height 16
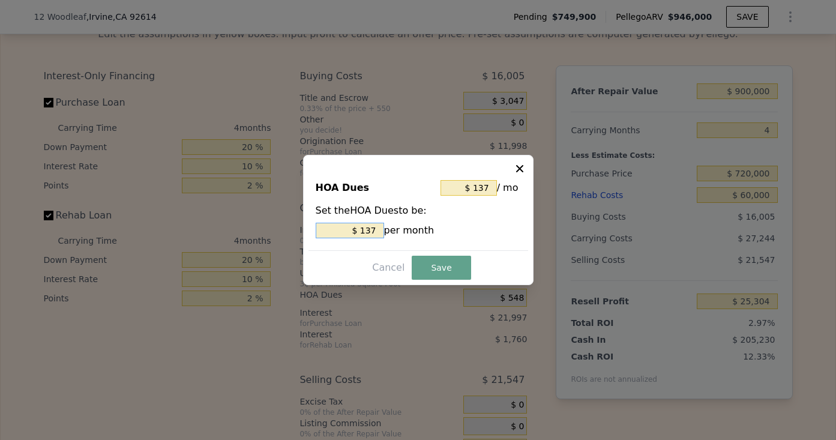
type input "$ 7"
type input "$ 75"
type input "$ 750"
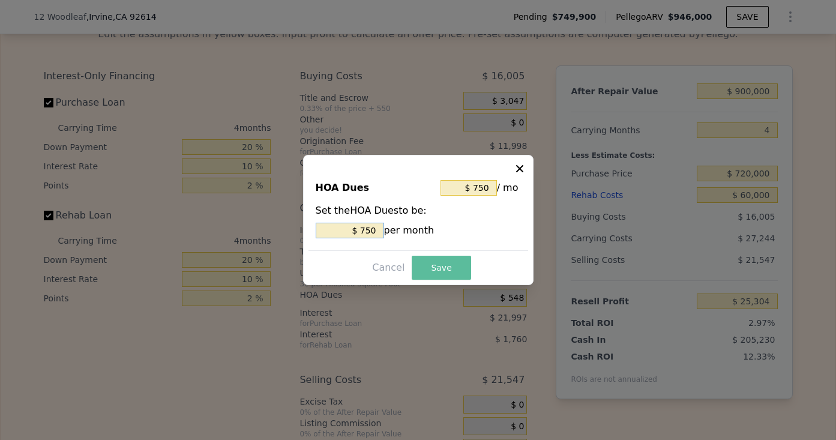
type input "$ 750"
click at [446, 262] on button "Save" at bounding box center [441, 268] width 59 height 24
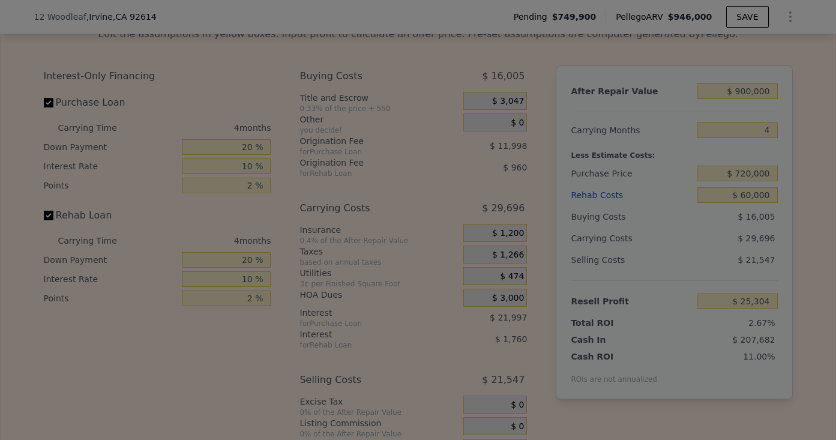
type input "$ 22,852"
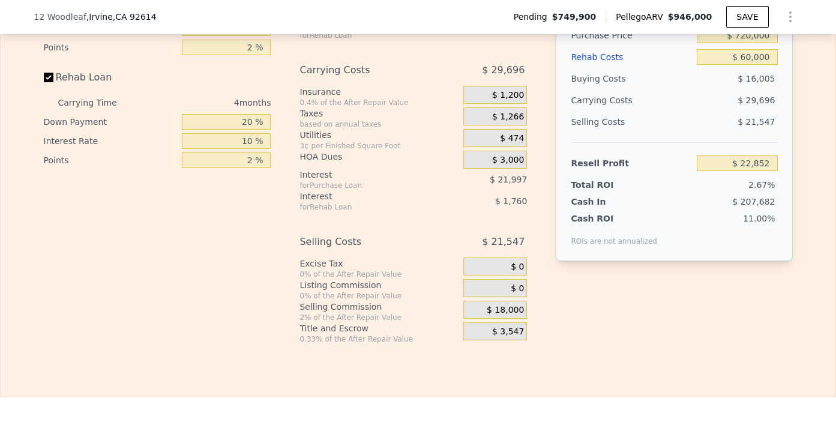
scroll to position [2016, 0]
click at [502, 328] on span "$ 3,547" at bounding box center [508, 330] width 32 height 11
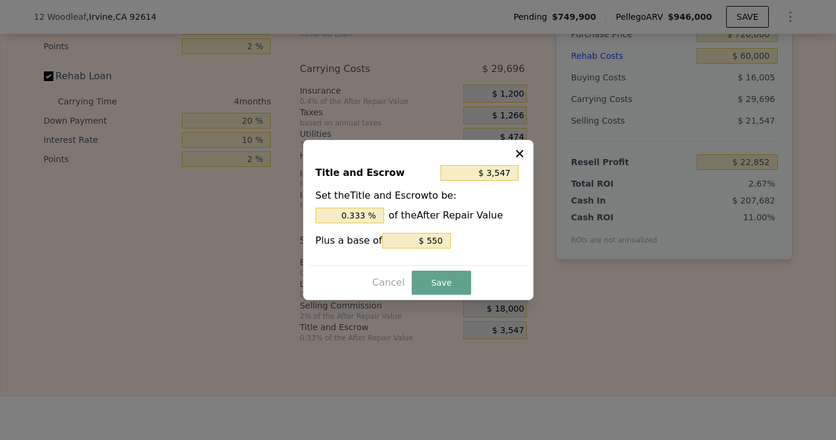
click at [487, 180] on div "$ 3,547" at bounding box center [480, 173] width 80 height 22
click at [488, 172] on input "$ 3,547" at bounding box center [479, 173] width 78 height 16
type input "$ 946,000"
type input "6"
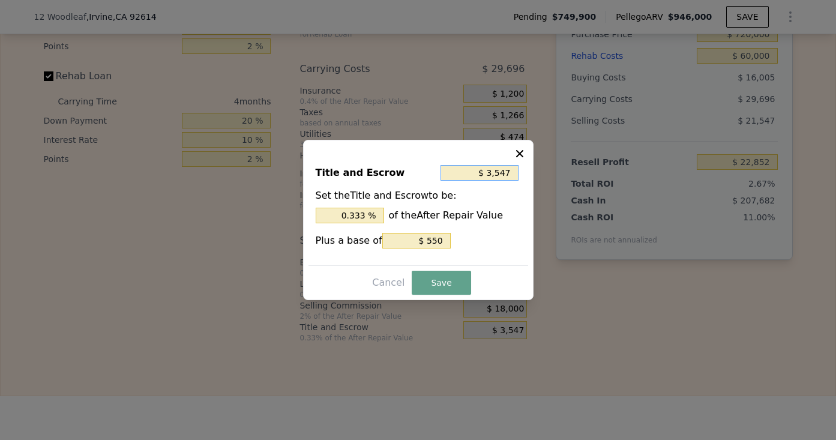
type input "$ 0"
type input "$ 91,736"
type input "$ 2"
type input "0.000 %"
type input "$ 20"
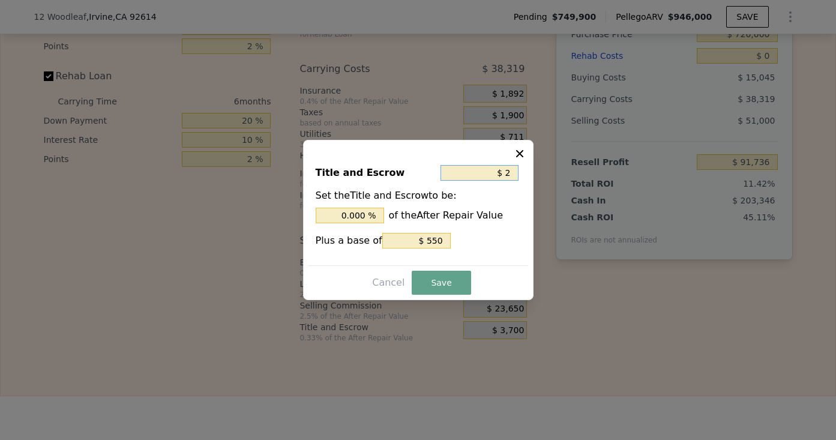
type input "0.002 %"
click at [431, 296] on div "Title and Escrow $ 2,000 Set the Title and Escrow to be: 0.211 % of the After R…" at bounding box center [418, 220] width 230 height 160
click at [431, 286] on button "Save" at bounding box center [441, 283] width 59 height 24
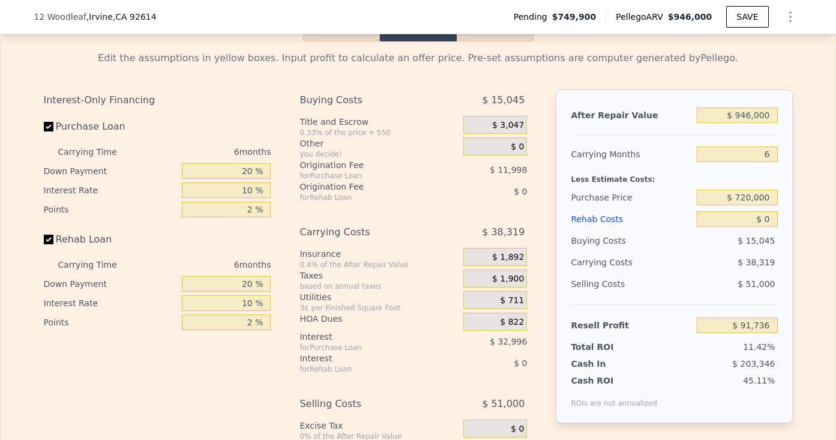
scroll to position [1843, 0]
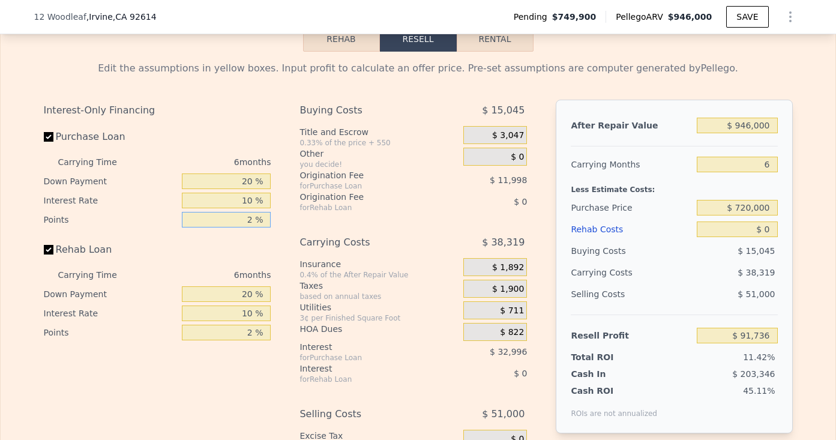
click at [256, 215] on input "2 %" at bounding box center [226, 220] width 89 height 16
click at [251, 158] on div "6 months" at bounding box center [206, 161] width 130 height 19
click at [245, 331] on input "2 %" at bounding box center [226, 333] width 89 height 16
click at [254, 331] on input "2 %" at bounding box center [226, 333] width 89 height 16
click at [512, 329] on span "$ 822" at bounding box center [512, 332] width 24 height 11
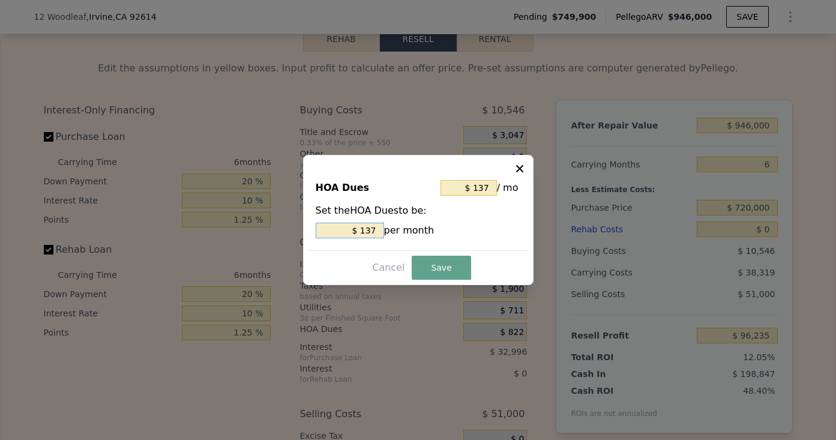
click at [361, 226] on input "$ 137" at bounding box center [350, 231] width 68 height 16
click at [437, 274] on button "Save" at bounding box center [441, 268] width 59 height 24
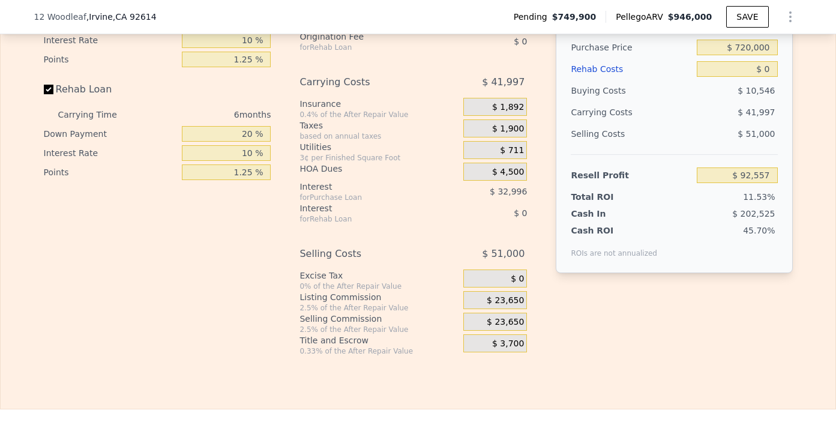
scroll to position [2004, 0]
click at [502, 319] on span "$ 23,650" at bounding box center [505, 321] width 37 height 11
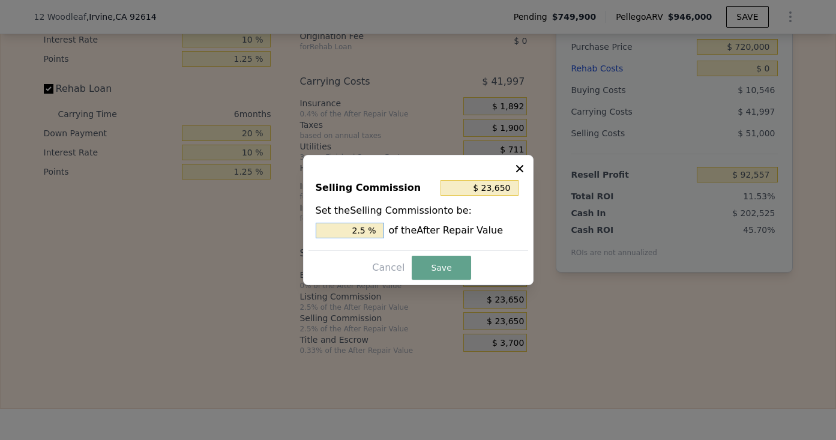
click at [368, 230] on input "2.5 %" at bounding box center [350, 231] width 68 height 16
click at [437, 265] on button "Save" at bounding box center [441, 268] width 59 height 24
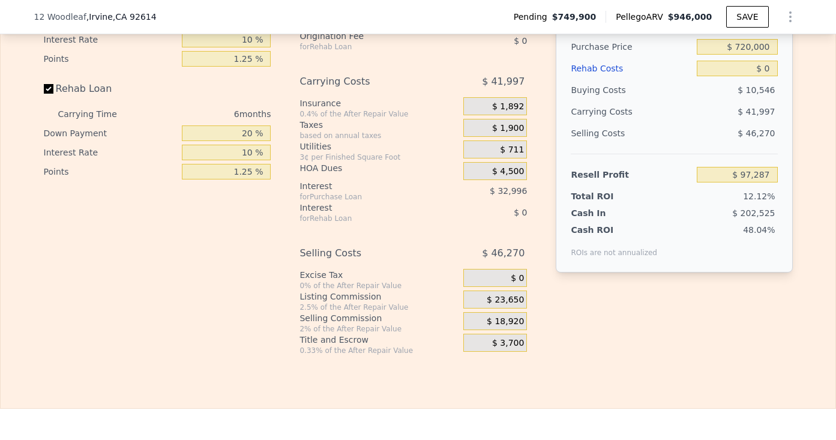
click at [513, 305] on span "$ 23,650" at bounding box center [505, 300] width 37 height 11
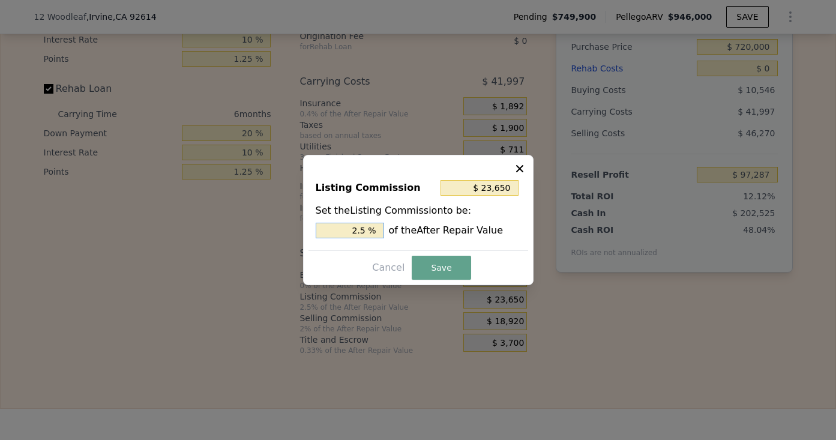
click at [371, 234] on input "2.5 %" at bounding box center [350, 231] width 68 height 16
click at [371, 234] on input "0 %" at bounding box center [350, 231] width 68 height 16
click at [463, 262] on button "Save" at bounding box center [441, 268] width 59 height 24
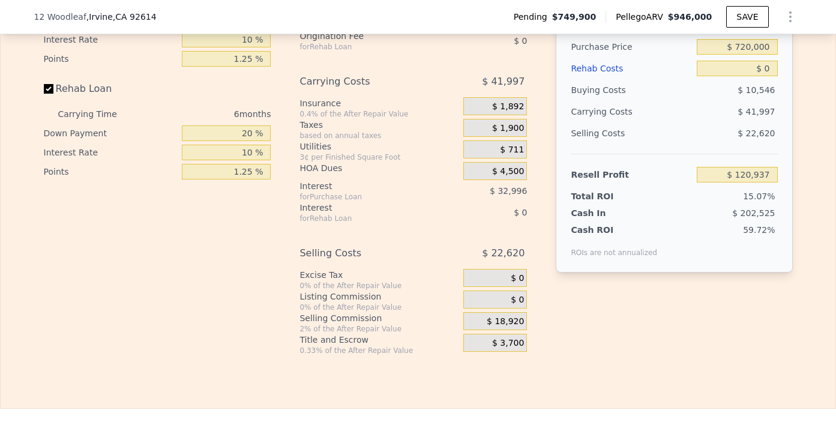
click at [509, 346] on span "$ 3,700" at bounding box center [508, 343] width 32 height 11
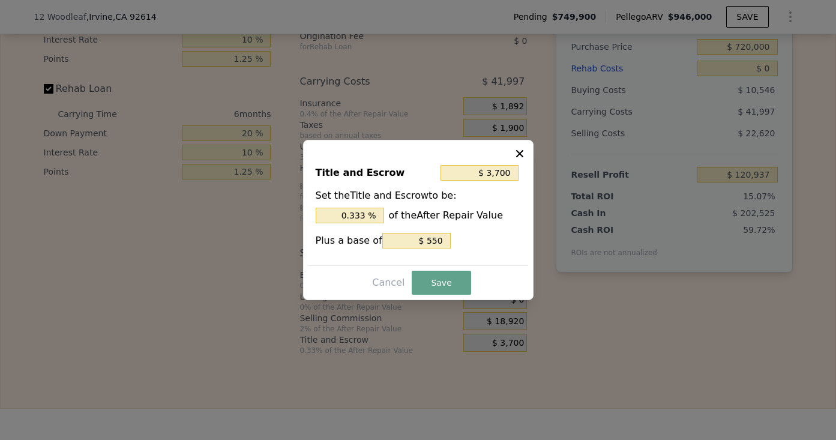
click at [479, 183] on div "$ 3,700" at bounding box center [480, 173] width 80 height 22
click at [495, 167] on input "$ 3,700" at bounding box center [479, 173] width 78 height 16
click at [441, 275] on button "Save" at bounding box center [441, 283] width 59 height 24
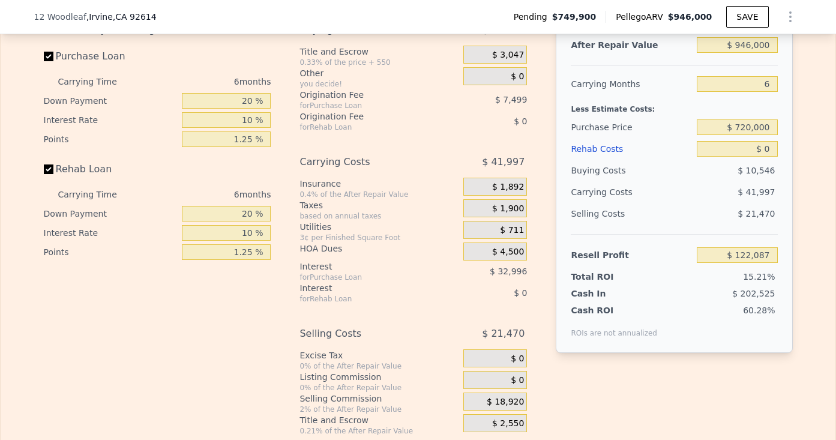
scroll to position [1914, 0]
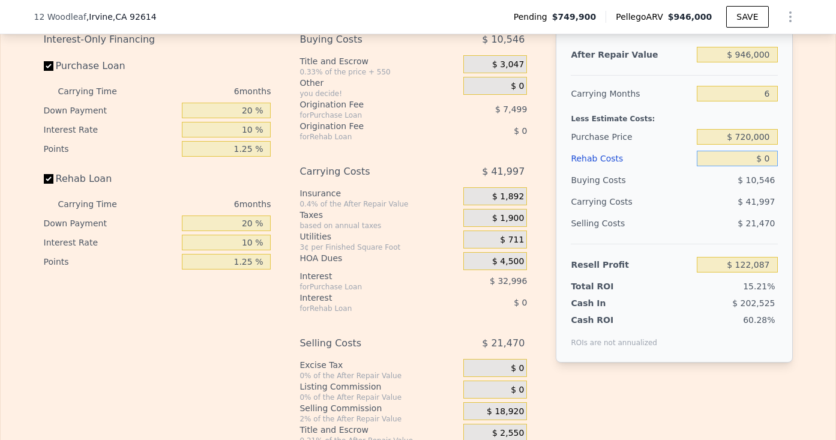
click at [763, 160] on input "$ 0" at bounding box center [737, 159] width 80 height 16
click at [772, 159] on input "$ 0" at bounding box center [737, 159] width 80 height 16
click at [762, 53] on input "$ 946,000" at bounding box center [737, 55] width 80 height 16
click at [659, 122] on div "Less Estimate Costs:" at bounding box center [674, 115] width 206 height 22
click at [772, 93] on input "6" at bounding box center [737, 94] width 80 height 16
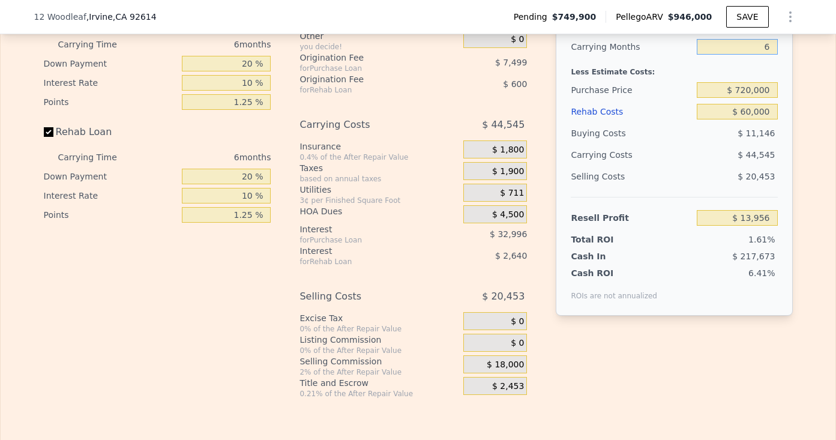
scroll to position [1959, 0]
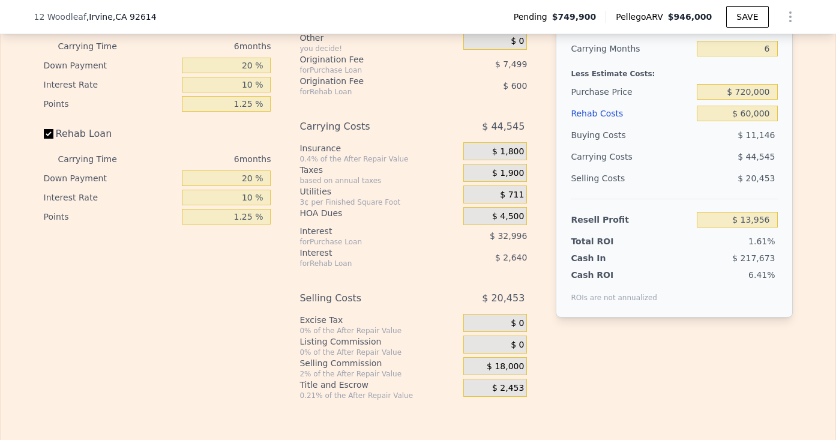
click at [614, 382] on div "Interest-Only Financing Purchase Loan Carrying Time 6 months Down Payment 20 % …" at bounding box center [418, 192] width 749 height 416
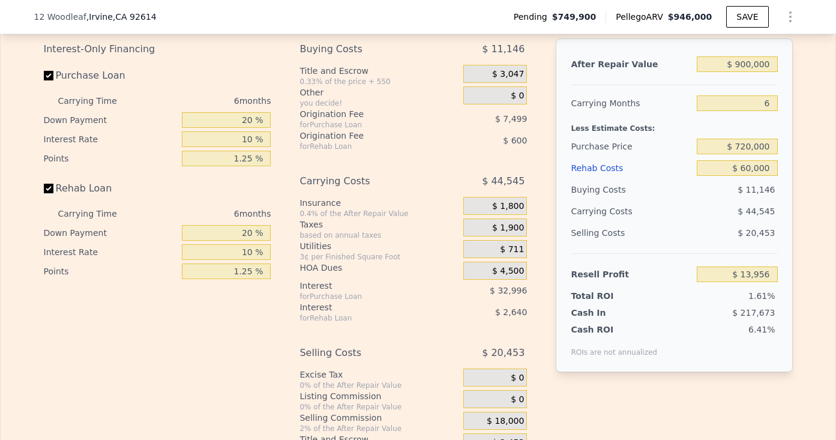
scroll to position [1905, 0]
click at [500, 272] on span "$ 4,500" at bounding box center [508, 270] width 32 height 11
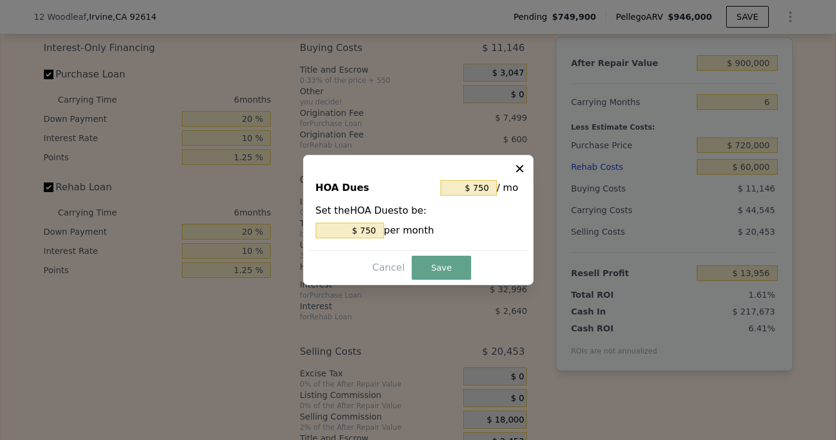
click at [438, 256] on div "Cancel Save" at bounding box center [418, 268] width 220 height 24
click at [438, 264] on button "Save" at bounding box center [441, 268] width 59 height 24
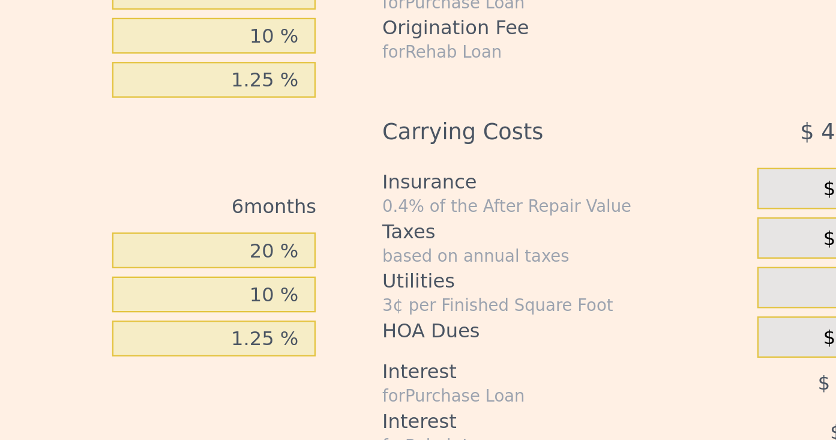
scroll to position [1874, 0]
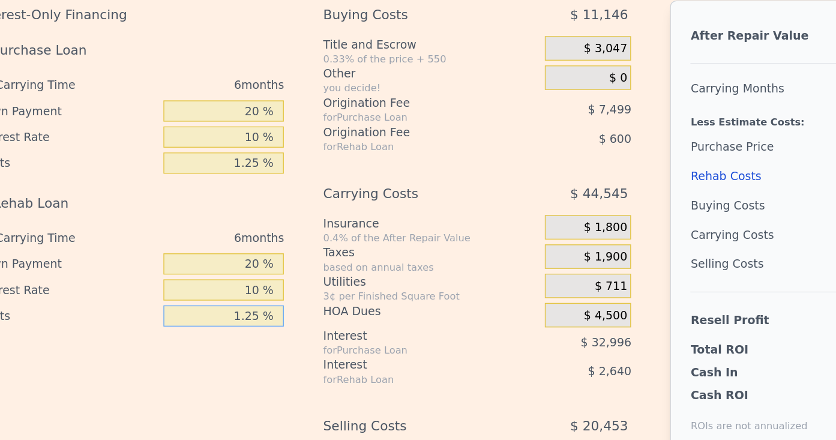
click at [251, 307] on input "1.25 %" at bounding box center [226, 301] width 89 height 16
click at [256, 307] on input "1.25 %" at bounding box center [226, 301] width 89 height 16
click at [256, 331] on div "Interest-Only Financing Purchase Loan Carrying Time 6 months Down Payment 20 % …" at bounding box center [162, 276] width 237 height 416
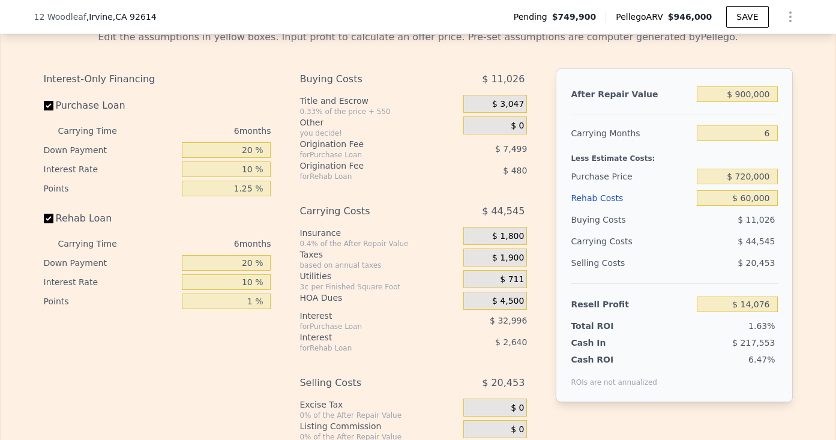
click at [254, 314] on div "Interest-Only Financing Purchase Loan Carrying Time 6 months Down Payment 20 % …" at bounding box center [162, 276] width 237 height 416
click at [254, 303] on input "1 %" at bounding box center [226, 301] width 89 height 16
click at [293, 259] on div "Interest-Only Financing Purchase Loan Carrying Time 6 months Down Payment 20 % …" at bounding box center [418, 276] width 749 height 416
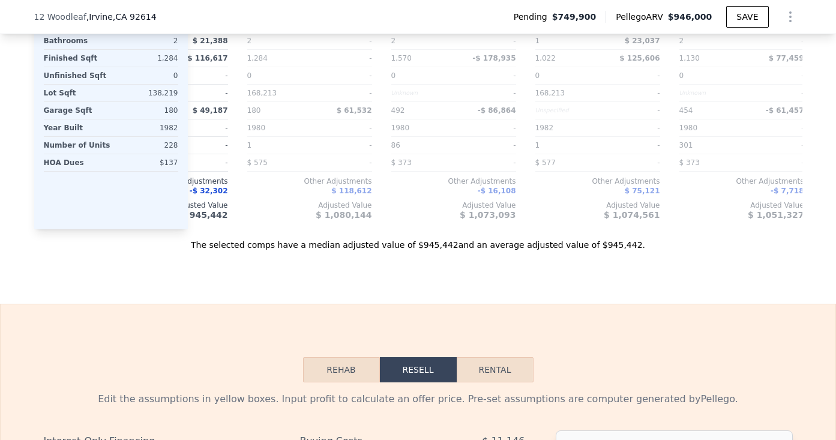
scroll to position [971, 0]
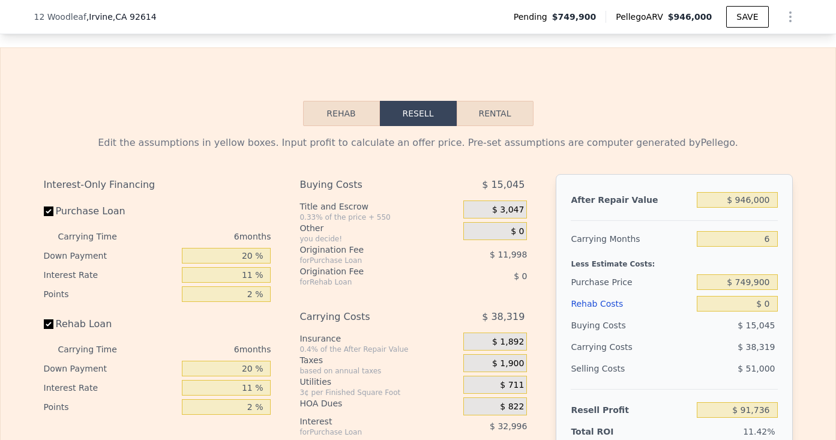
scroll to position [1913, 0]
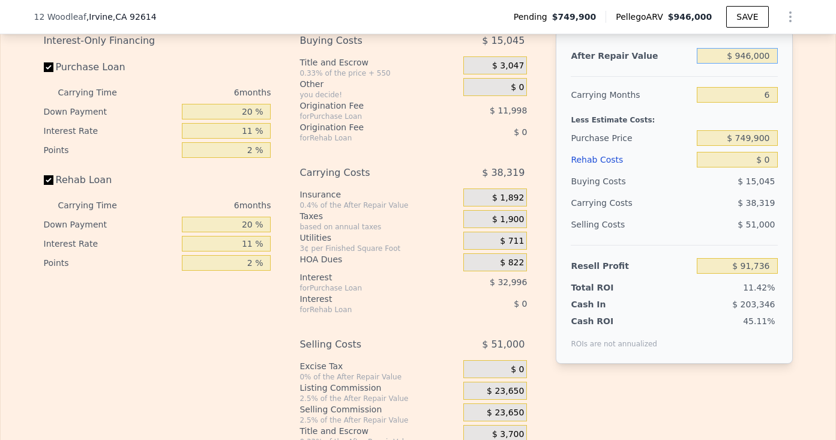
click at [763, 55] on input "$ 946,000" at bounding box center [737, 56] width 80 height 16
type input "$ 90"
type input "-$ 801,836"
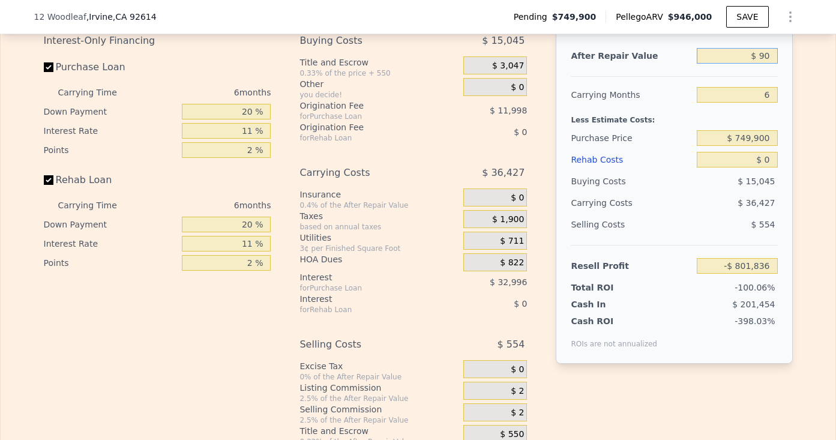
type input "$ 900"
type input "-$ 801,073"
type input "$ 9,000"
type input "-$ 793,420"
type input "$ 90,000"
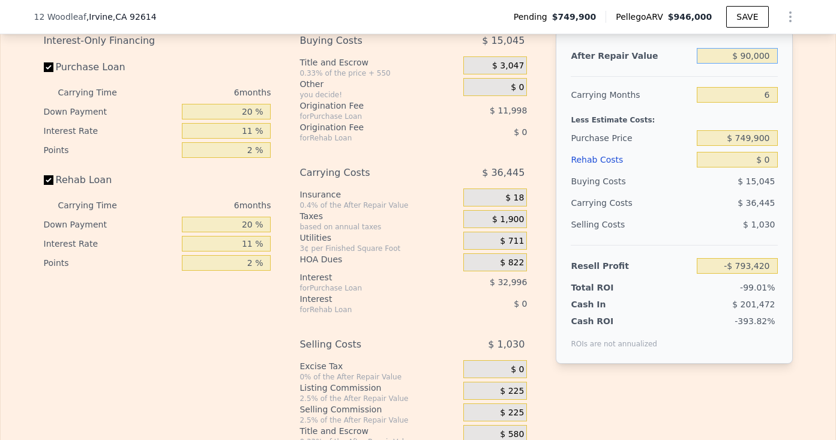
type input "-$ 716,902"
type input "$ 900,000"
type input "$ 48,281"
type input "$ 900,000"
click at [772, 101] on input "6" at bounding box center [737, 95] width 80 height 16
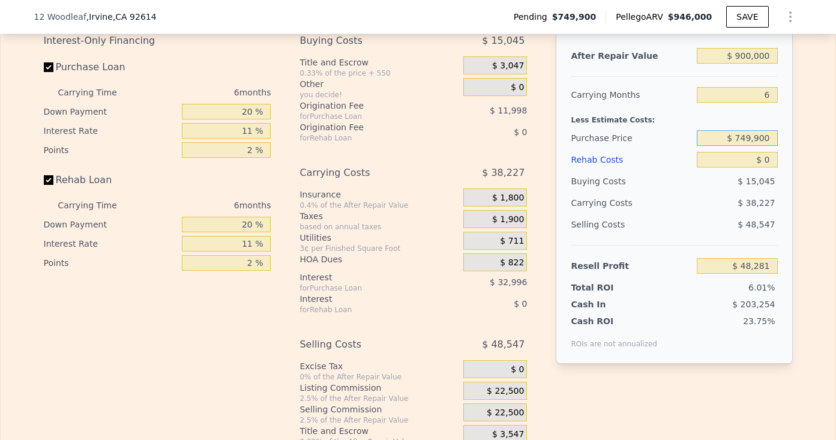
click at [757, 137] on input "$ 749,900" at bounding box center [737, 138] width 80 height 16
type input "$ 720,000"
type input "$ 80,072"
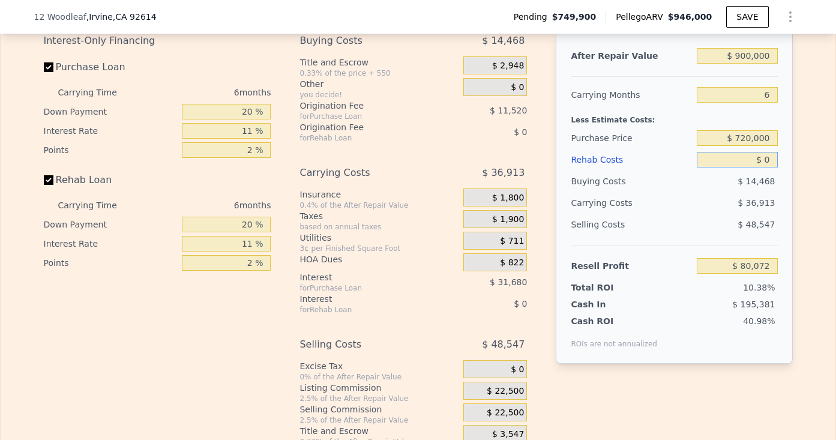
click at [768, 164] on input "$ 0" at bounding box center [737, 160] width 80 height 16
type input "$ 60"
type input "$ 80,011"
type input "$ 6"
type input "$ 80,066"
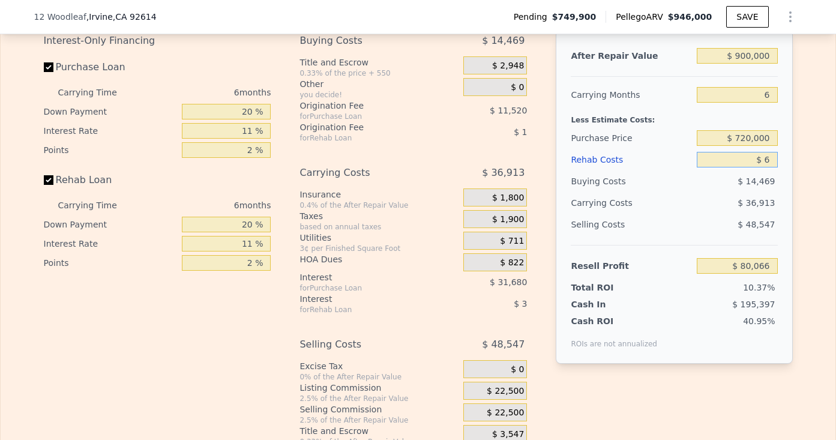
type input "$ 65"
type input "$ 80,006"
type input "$ 650"
type input "$ 79,382"
type input "$ 6,500"
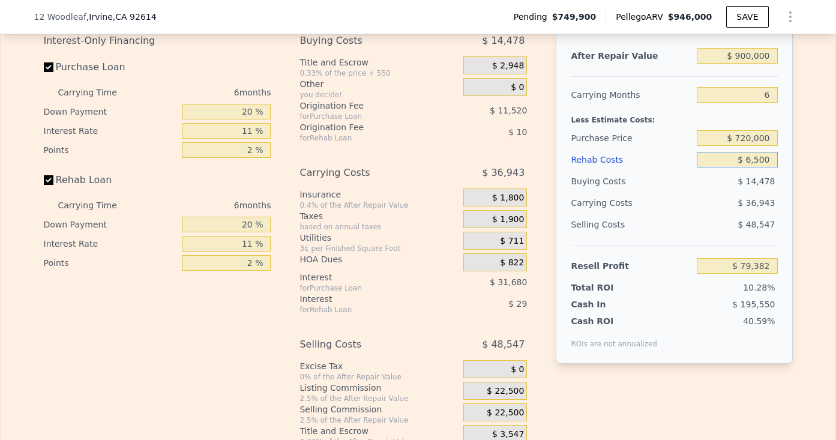
type input "$ 73,180"
type input "$ 65,000"
type input "$ 11,170"
type input "$ 65,000"
click at [256, 151] on input "2 %" at bounding box center [226, 150] width 89 height 16
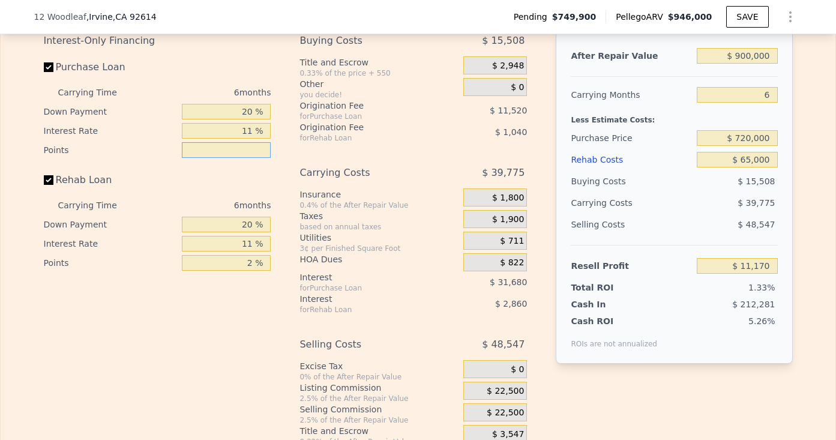
type input "1 %"
type input "$ 16,930"
type input "1.2 %"
type input "$ 15,778"
type input "1.25 %"
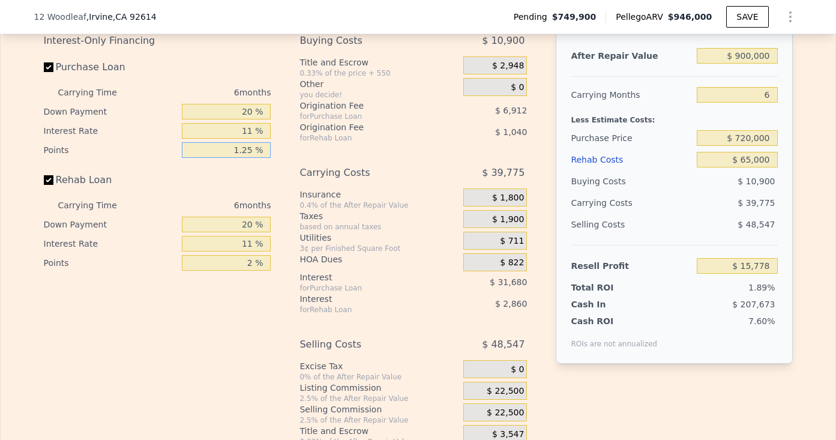
type input "$ 15,490"
type input "1.25 %"
click at [255, 263] on input "2 %" at bounding box center [226, 263] width 89 height 16
type input "1 %"
type input "$ 16,010"
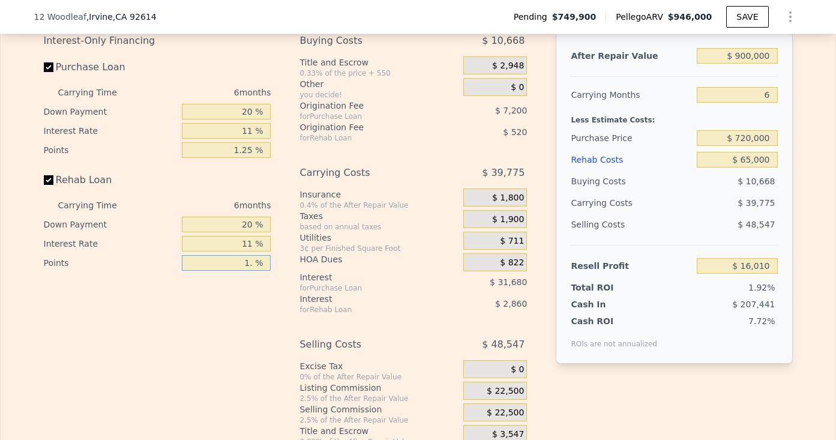
type input "1.2 %"
type input "$ 15,906"
type input "1.25 %"
type input "$ 15,880"
type input "1.25 %"
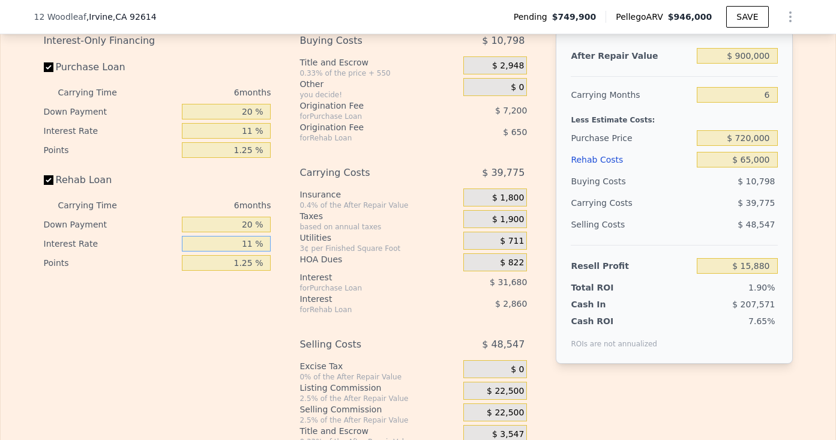
click at [256, 242] on input "11 %" at bounding box center [226, 244] width 89 height 16
type input "1 %"
type input "$ 18,484"
type input "10 %"
type input "$ 16,144"
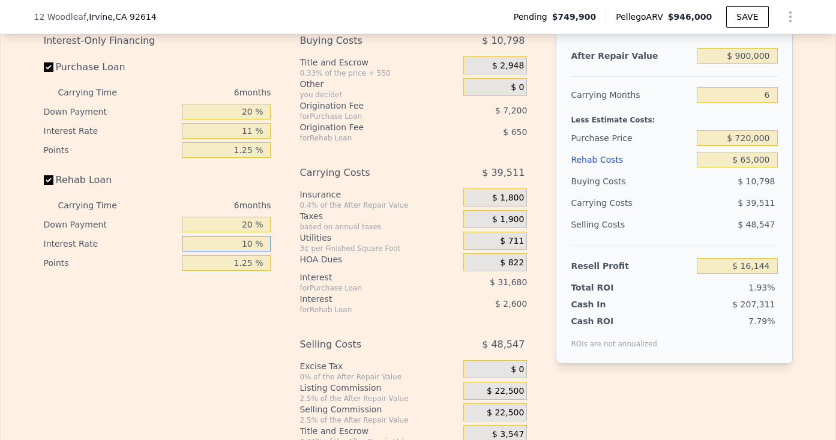
type input "10 %"
click at [260, 139] on div "11 %" at bounding box center [226, 130] width 89 height 19
click at [256, 130] on input "11 %" at bounding box center [226, 131] width 89 height 16
type input "1 %"
type input "$ 44,944"
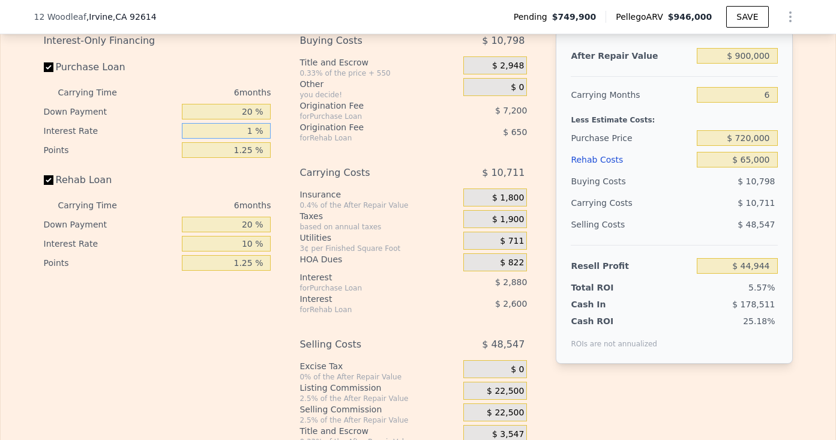
type input "10 %"
type input "$ 19,024"
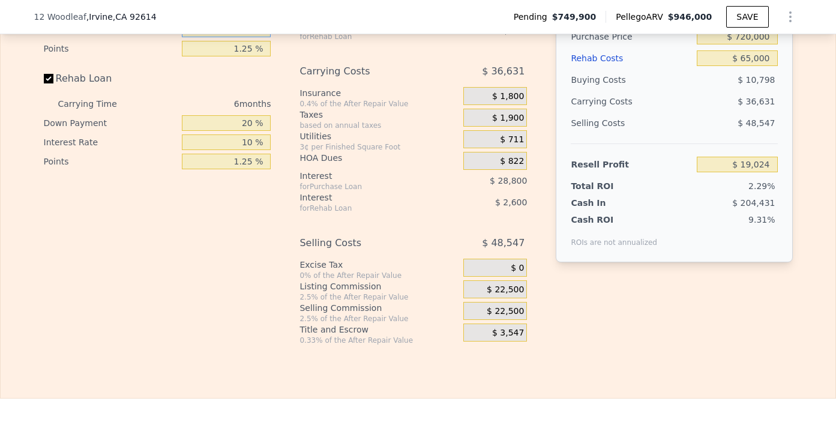
scroll to position [2013, 0]
type input "10 %"
click at [492, 314] on span "$ 22,500" at bounding box center [505, 312] width 37 height 11
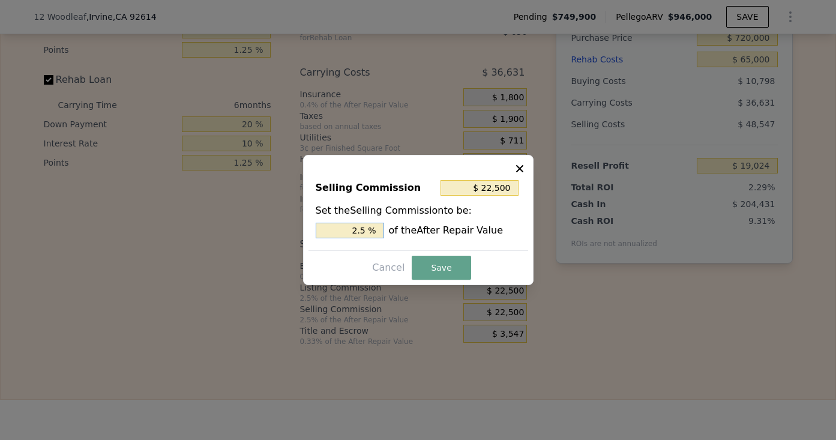
click at [364, 223] on input "2.5 %" at bounding box center [350, 231] width 68 height 16
click at [365, 227] on input "2.5 %" at bounding box center [350, 231] width 68 height 16
type input "$ 18,000"
type input "2.0 %"
click at [427, 262] on button "Save" at bounding box center [441, 268] width 59 height 24
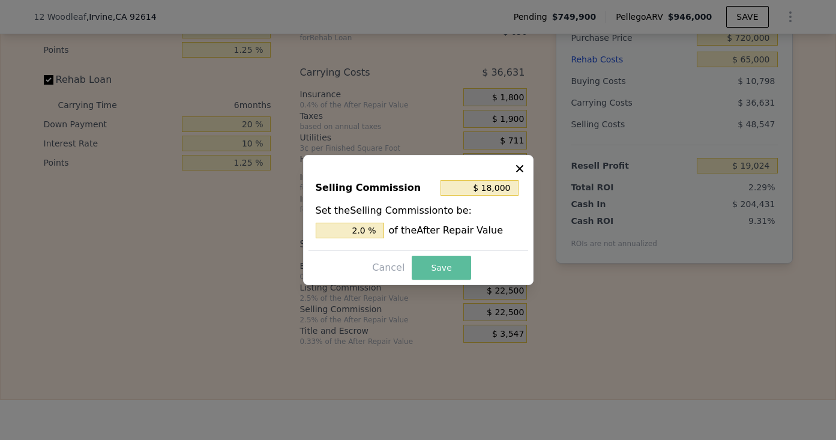
type input "$ 23,524"
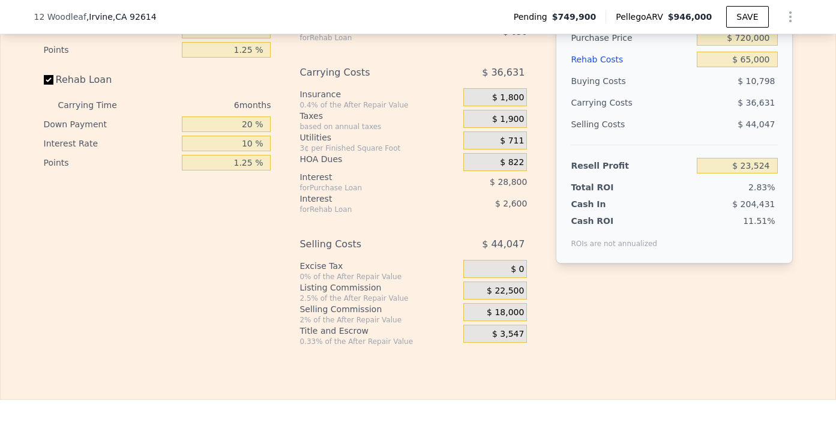
click at [511, 293] on span "$ 22,500" at bounding box center [505, 291] width 37 height 11
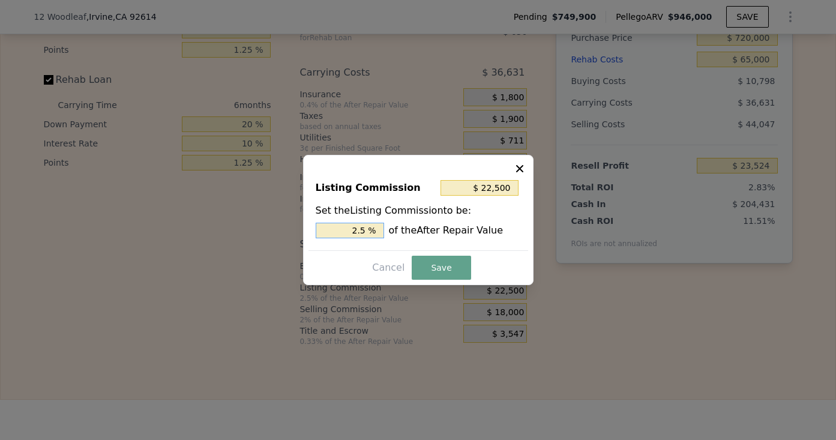
click at [362, 227] on input "2.5 %" at bounding box center [350, 231] width 68 height 16
type input "$ 0"
type input "0 %"
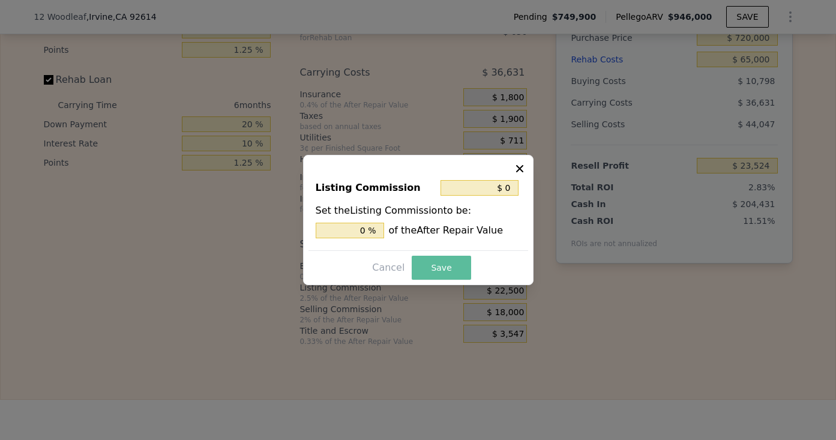
click at [429, 257] on button "Save" at bounding box center [441, 268] width 59 height 24
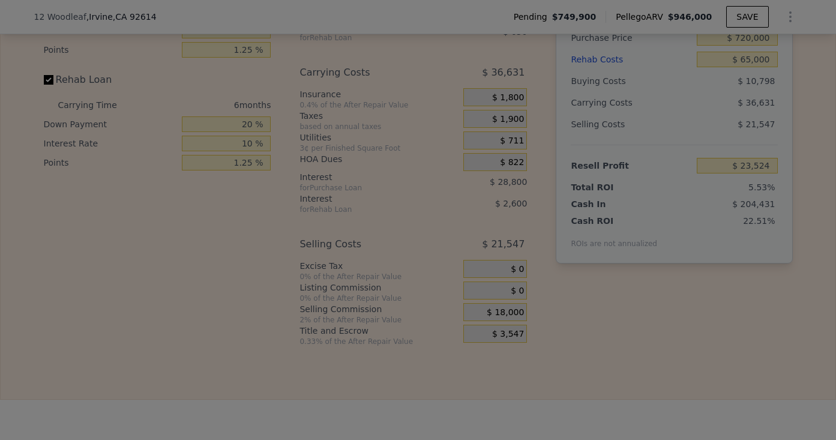
type input "$ 46,024"
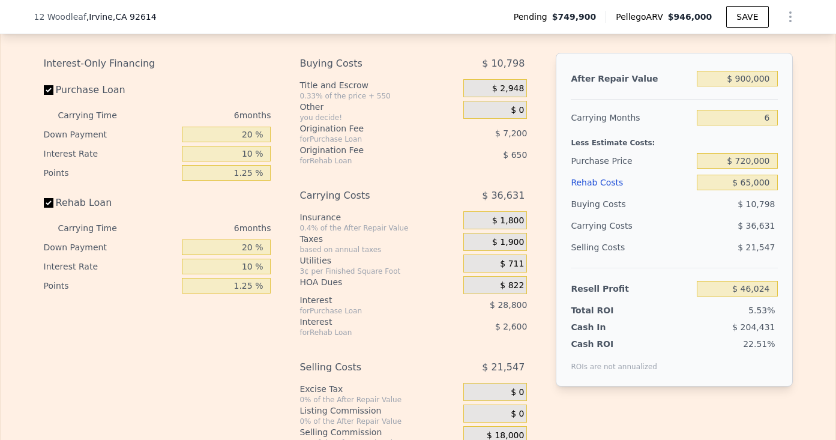
scroll to position [1875, 0]
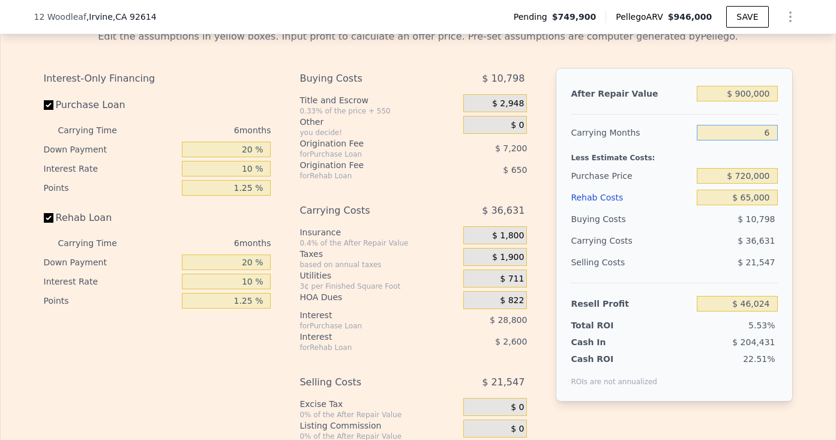
click at [771, 131] on input "6" at bounding box center [737, 133] width 80 height 16
type input "4"
type input "$ 58,235"
type input "4"
drag, startPoint x: 574, startPoint y: 166, endPoint x: 565, endPoint y: 166, distance: 9.6
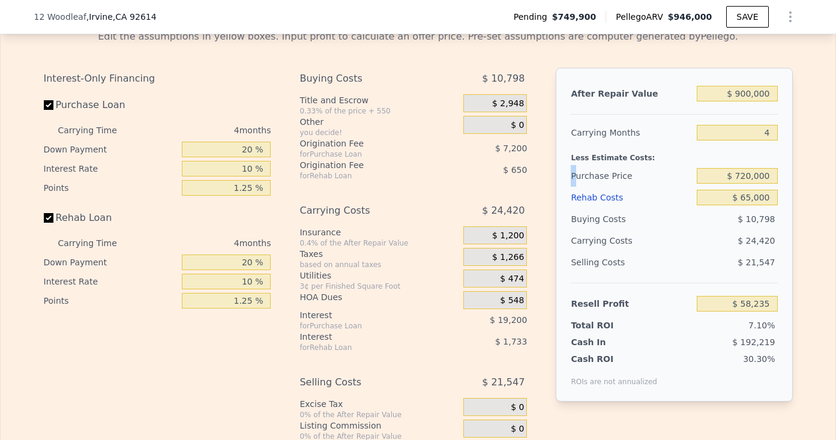
click at [565, 166] on div "After Repair Value $ 900,000 Carrying Months 4 Less Estimate Costs: Purchase Pr…" at bounding box center [674, 235] width 236 height 334
click at [511, 295] on span "$ 548" at bounding box center [512, 300] width 24 height 11
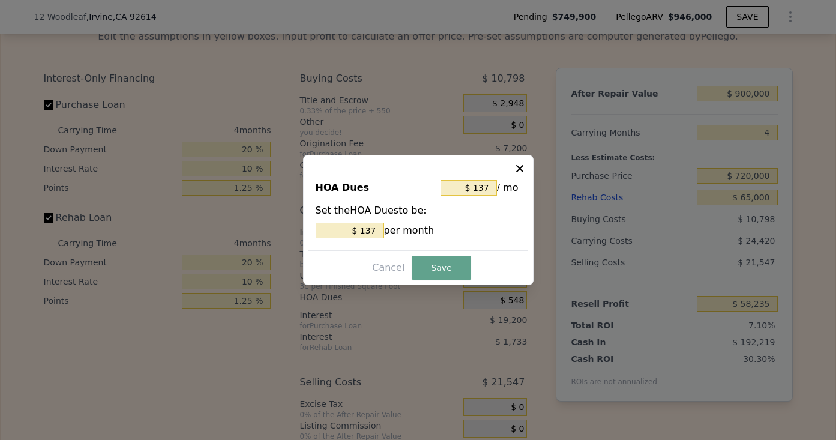
click at [485, 197] on div "$ 137 / mo" at bounding box center [480, 188] width 80 height 22
click at [485, 184] on input "$ 137" at bounding box center [468, 188] width 56 height 16
type input "$ 7"
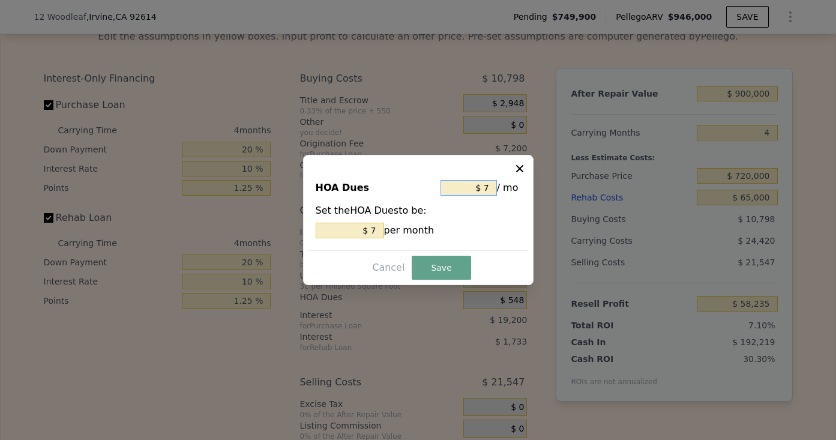
type input "$ 75"
type input "$ 750"
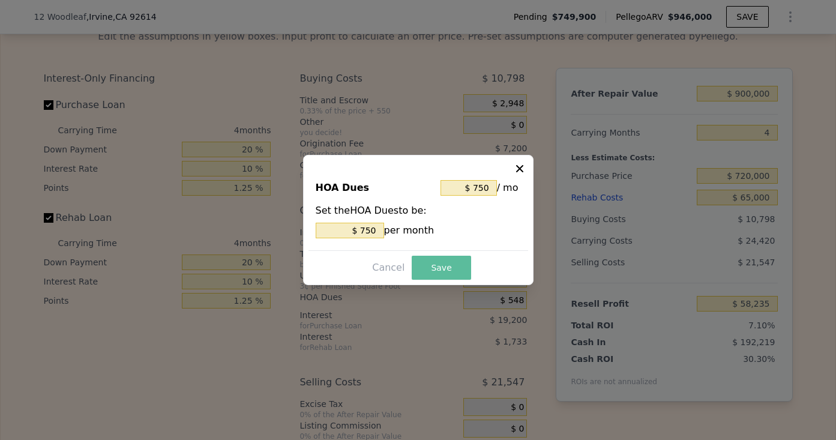
click at [448, 262] on button "Save" at bounding box center [441, 268] width 59 height 24
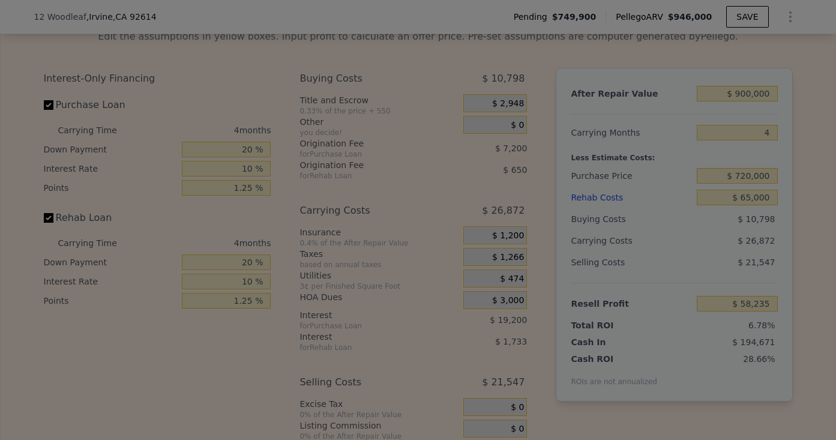
type input "$ 55,783"
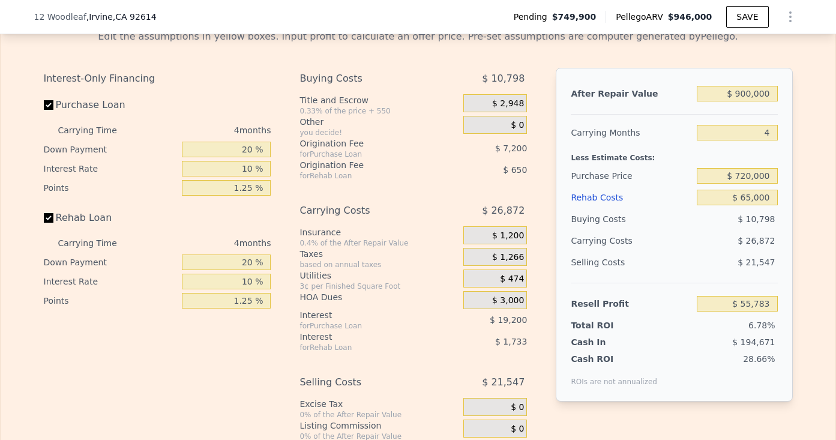
click at [500, 205] on span "$ 26,872" at bounding box center [503, 211] width 43 height 22
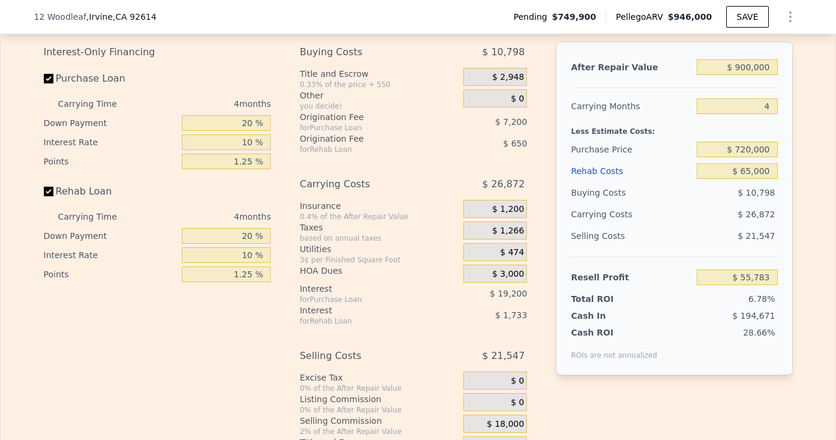
scroll to position [1896, 0]
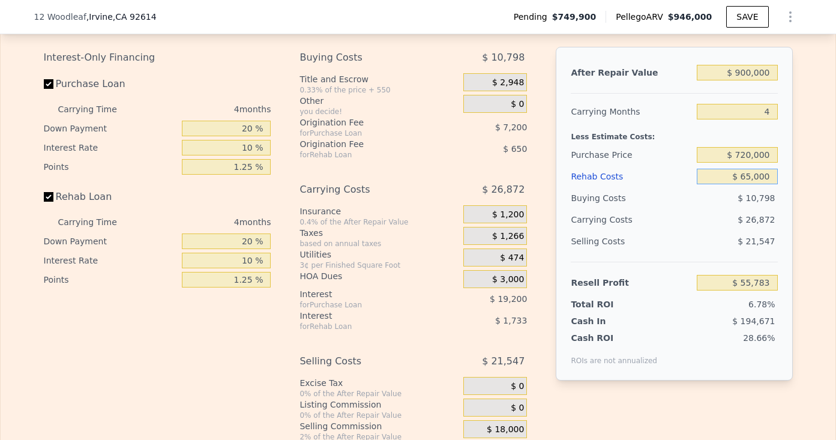
click at [756, 173] on input "$ 65,000" at bounding box center [737, 177] width 80 height 16
click at [686, 136] on div "Less Estimate Costs:" at bounding box center [674, 133] width 206 height 22
click at [775, 103] on div "4" at bounding box center [737, 112] width 80 height 22
click at [772, 110] on input "4" at bounding box center [737, 112] width 80 height 16
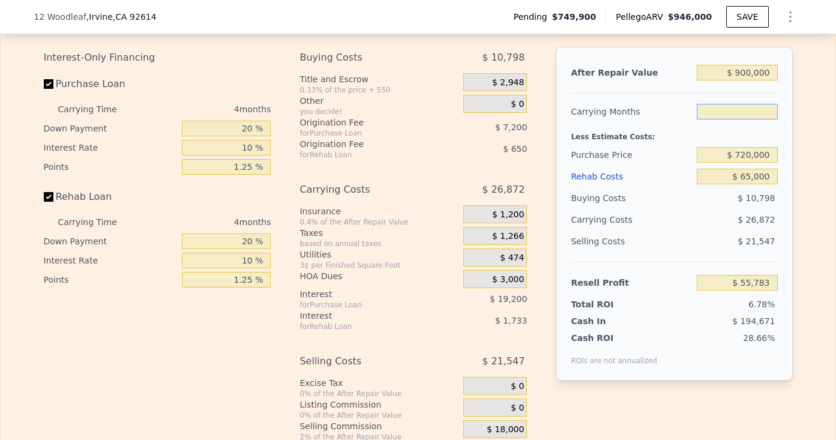
type input "6"
type input "$ 42,346"
type input "6"
click at [778, 150] on div "After Repair Value $ 900,000 Carrying Months 6 Less Estimate Costs: Purchase Pr…" at bounding box center [674, 214] width 236 height 334
click at [770, 107] on input "6" at bounding box center [737, 112] width 80 height 16
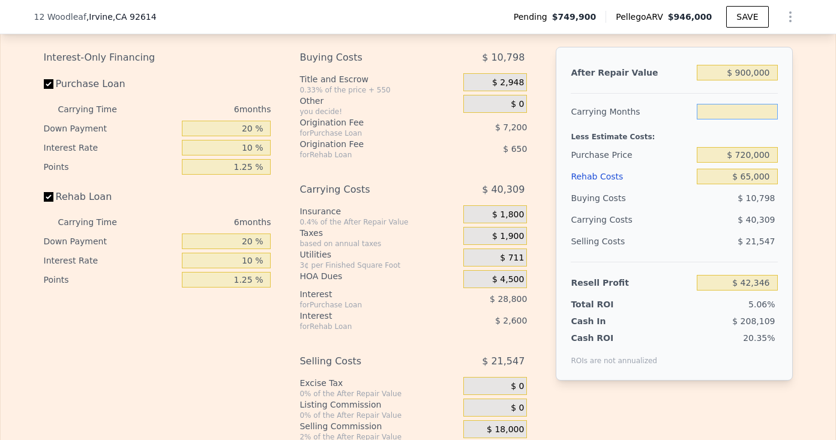
type input "4"
type input "$ 55,783"
type input "4"
click at [756, 177] on input "$ 65,000" at bounding box center [737, 177] width 80 height 16
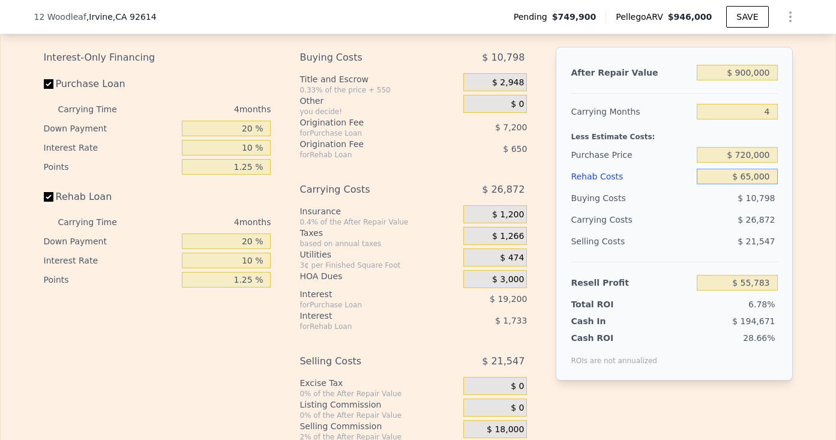
click at [756, 177] on input "$ 65,000" at bounding box center [737, 177] width 80 height 16
type input "$ 6"
type input "$ 123,159"
type input "$ 69"
type input "$ 123,095"
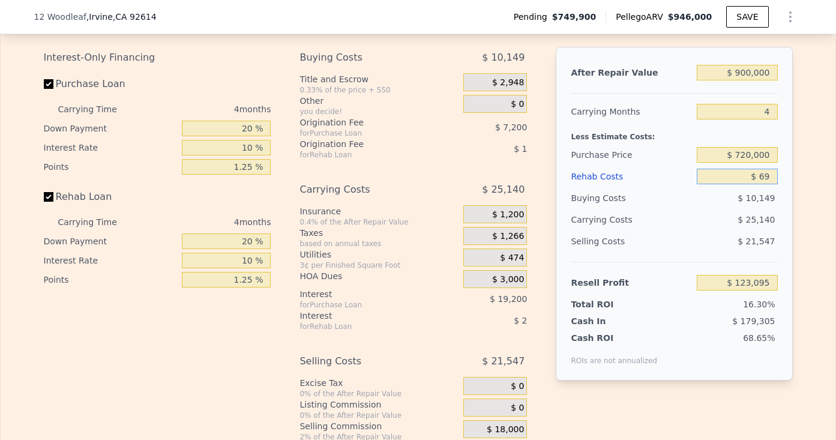
type input "$ 6"
type input "$ 123,159"
type input "$ 50"
type input "$ 123,114"
type input "$ 500"
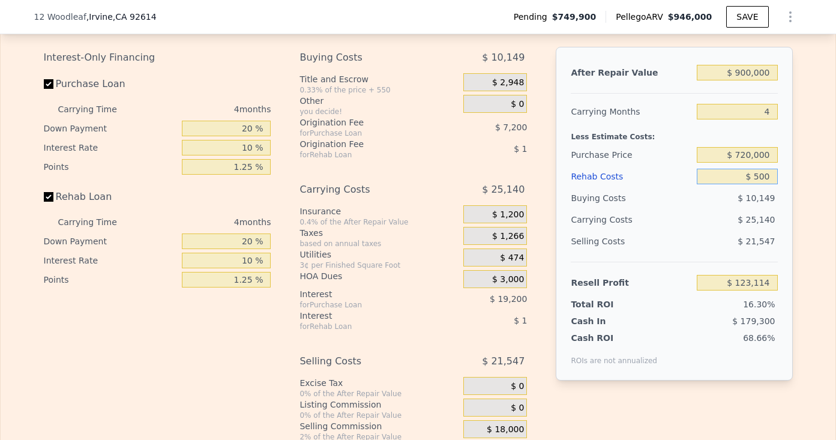
type input "$ 122,648"
type input "$ 5,000"
type input "$ 117,983"
type input "$ 50,000"
type input "$ 71,333"
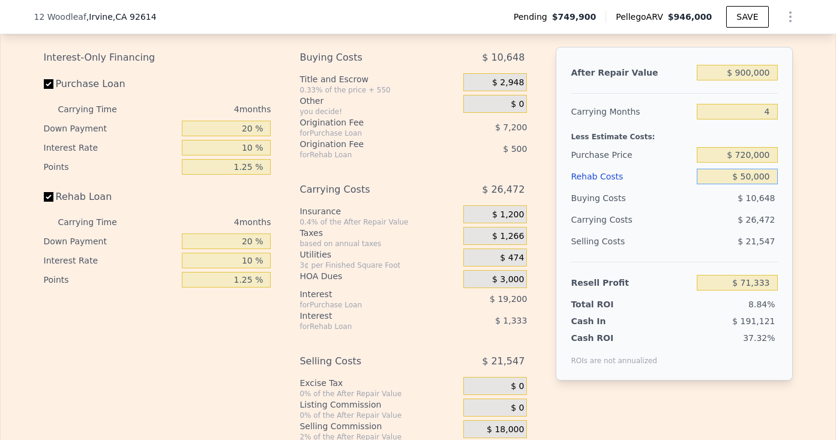
type input "$ 50,000"
click at [615, 163] on div "Purchase Price" at bounding box center [631, 155] width 121 height 22
